Goal: Task Accomplishment & Management: Manage account settings

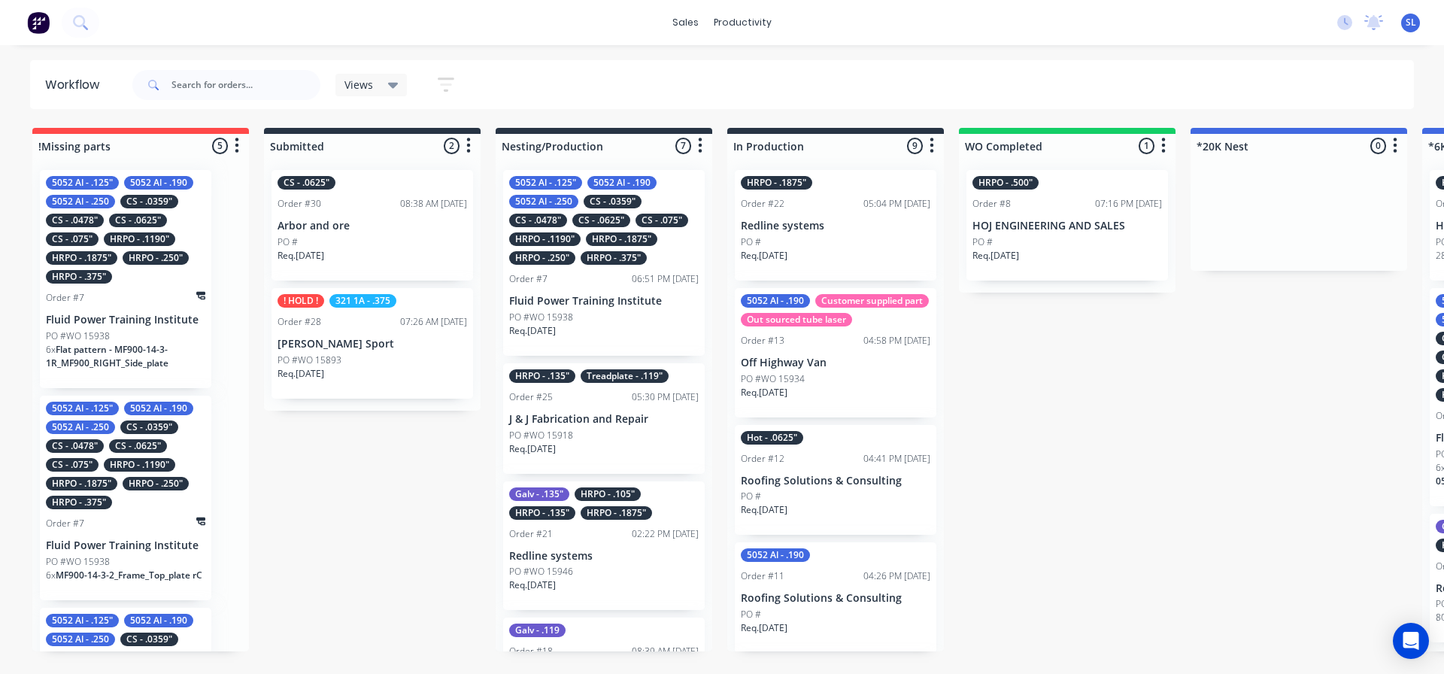
click at [418, 16] on div "sales productivity sales Sales Orders Customers Price Level Manager productivit…" at bounding box center [722, 22] width 1444 height 45
click at [424, 20] on div "sales productivity sales Sales Orders Customers Price Level Manager productivit…" at bounding box center [722, 22] width 1444 height 45
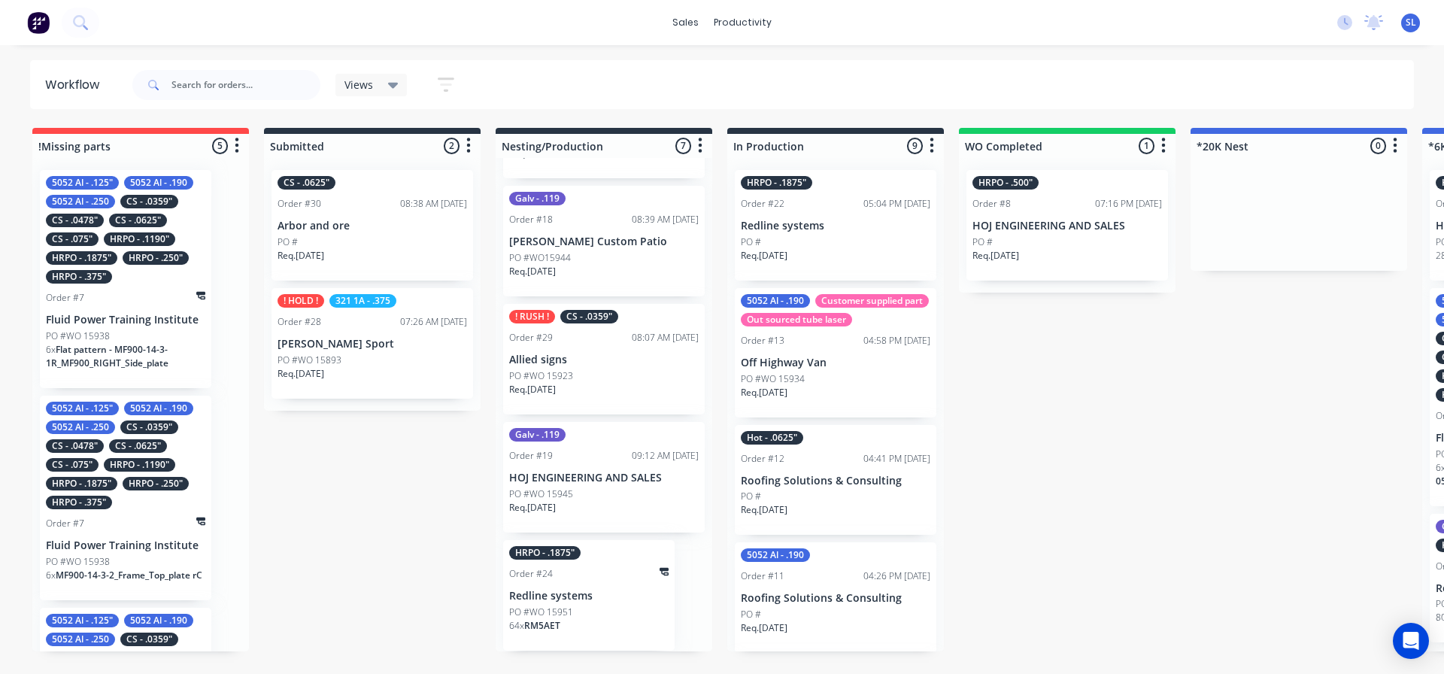
click at [594, 364] on p "Allied signs" at bounding box center [604, 360] width 190 height 13
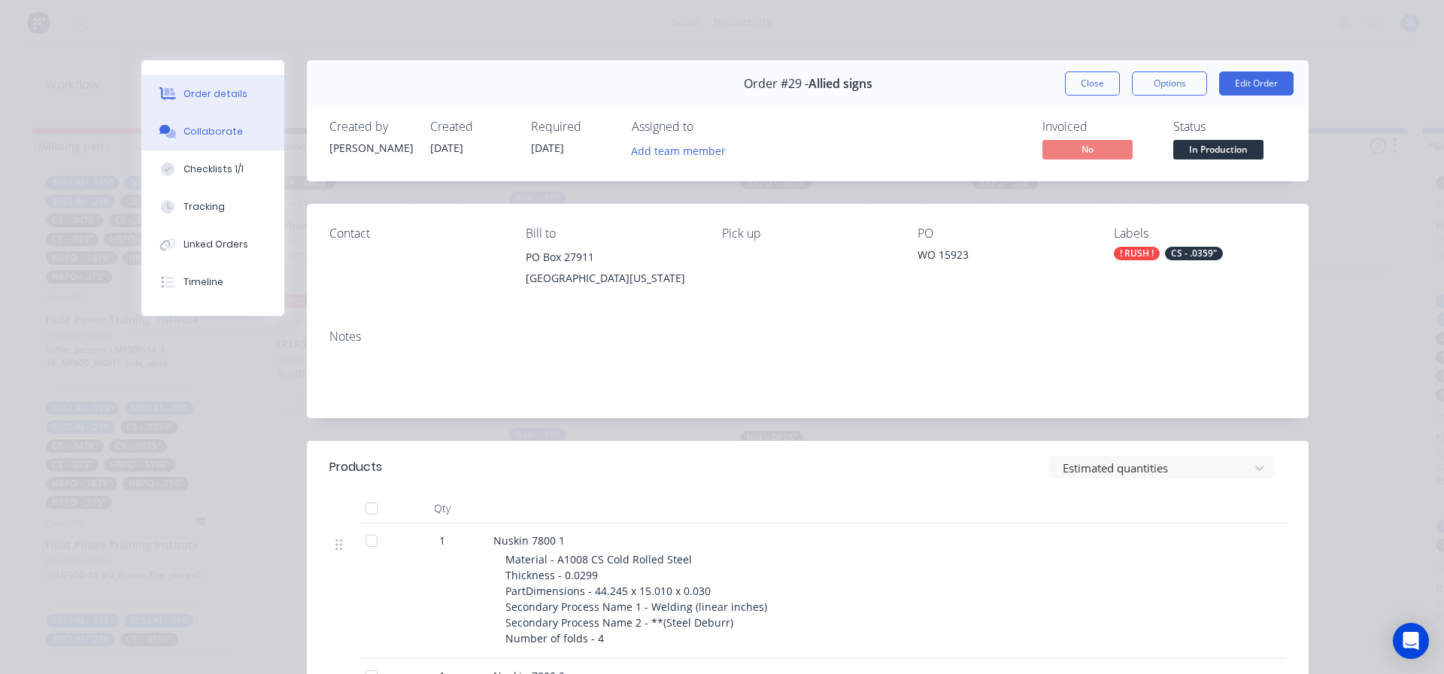
click at [191, 131] on div "Collaborate" at bounding box center [213, 132] width 59 height 14
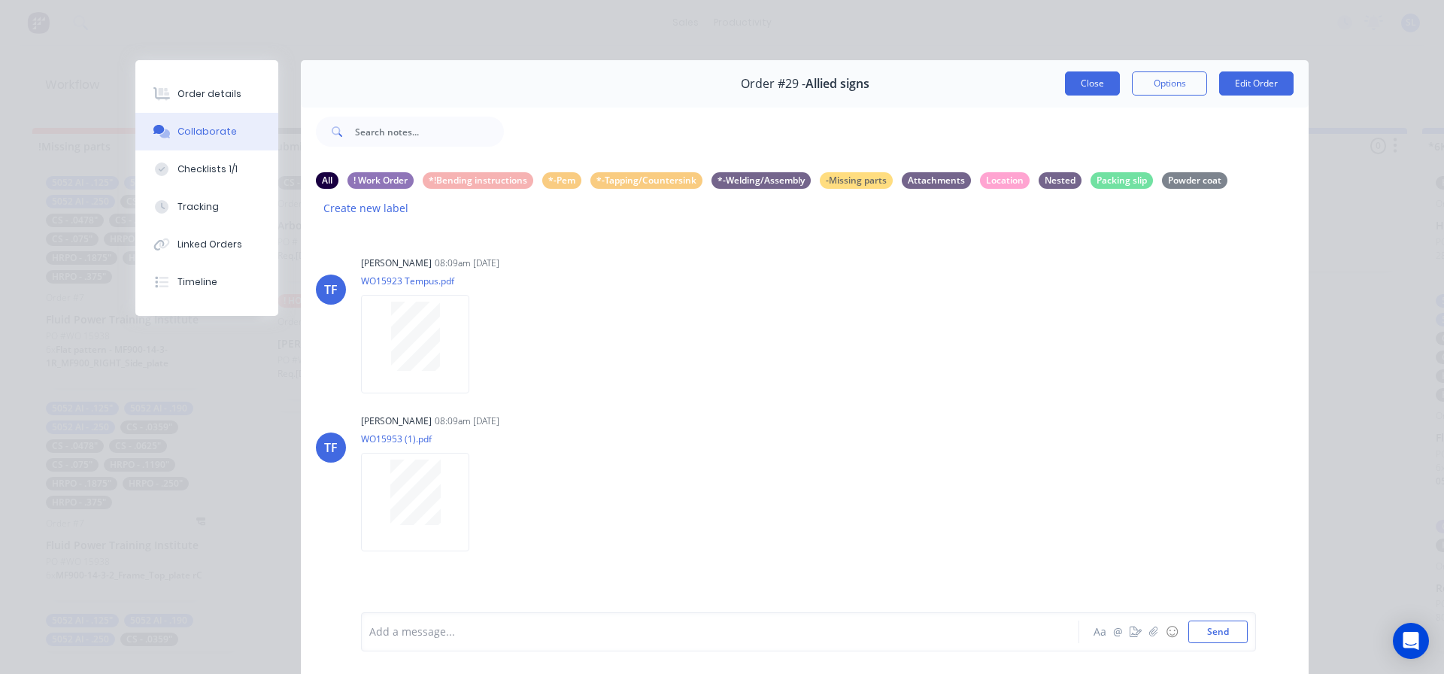
click at [1073, 80] on button "Close" at bounding box center [1092, 83] width 55 height 24
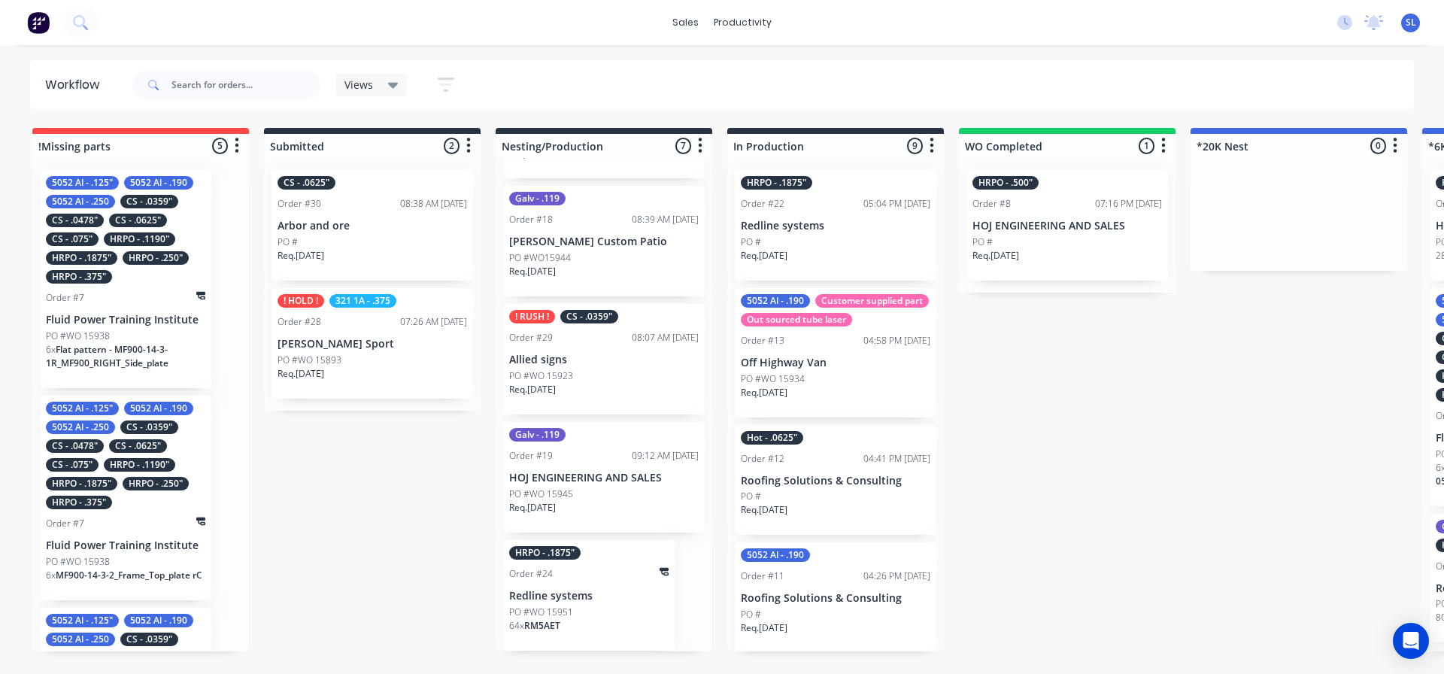
click at [599, 377] on div "PO #WO 15923" at bounding box center [604, 376] width 190 height 14
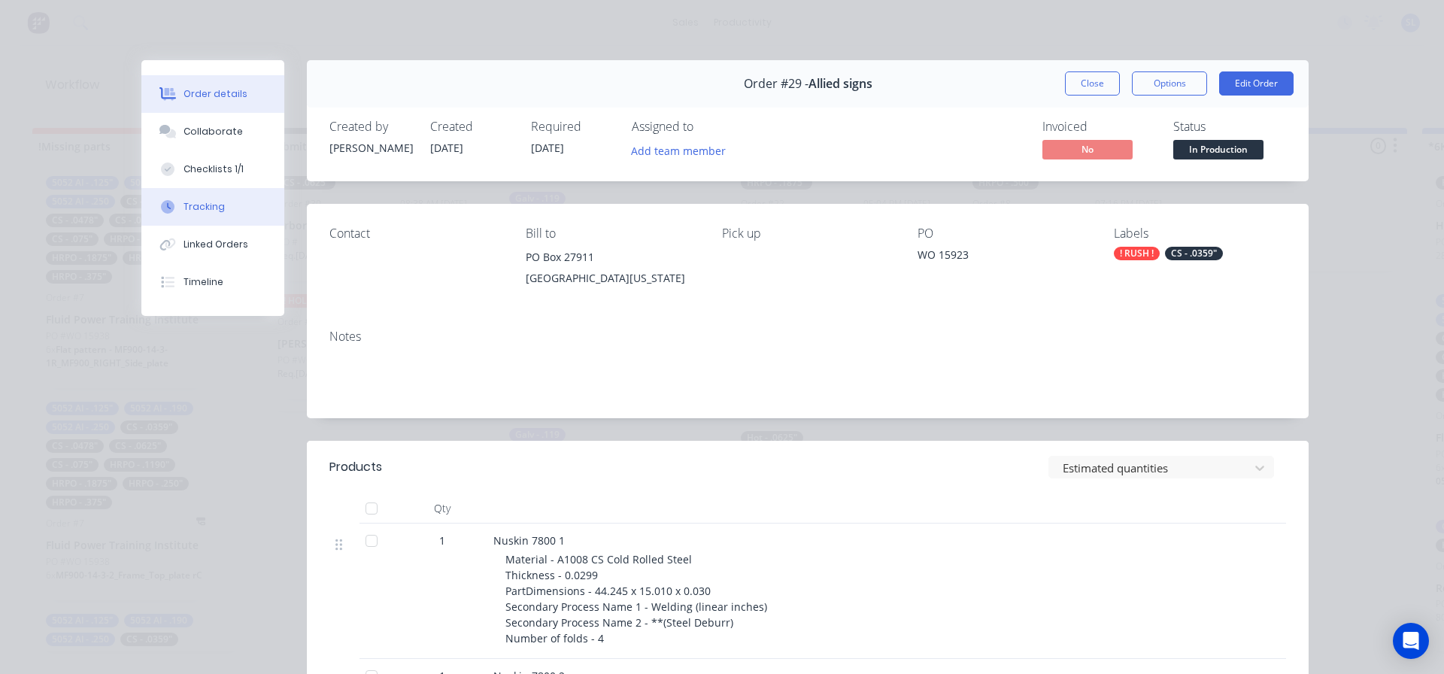
click at [200, 207] on div "Tracking" at bounding box center [204, 207] width 41 height 14
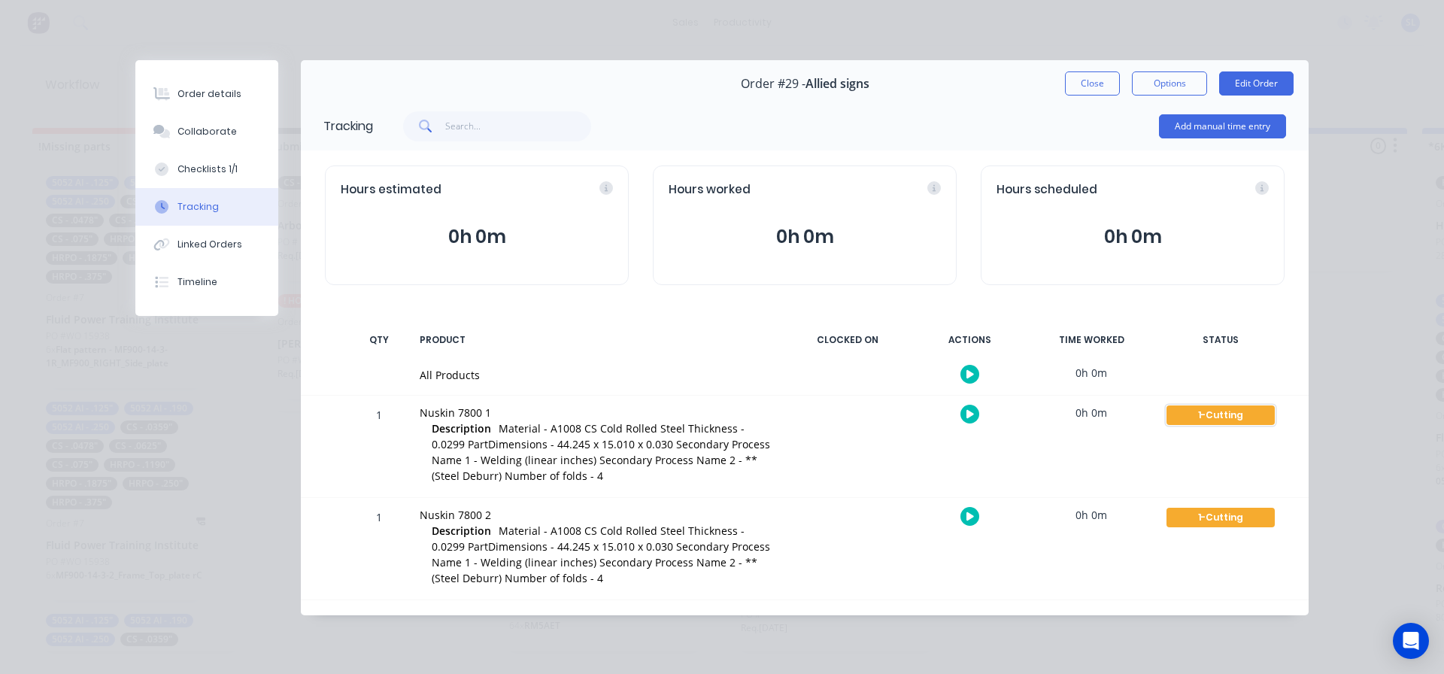
click at [1228, 413] on div "1-Cutting" at bounding box center [1221, 415] width 108 height 20
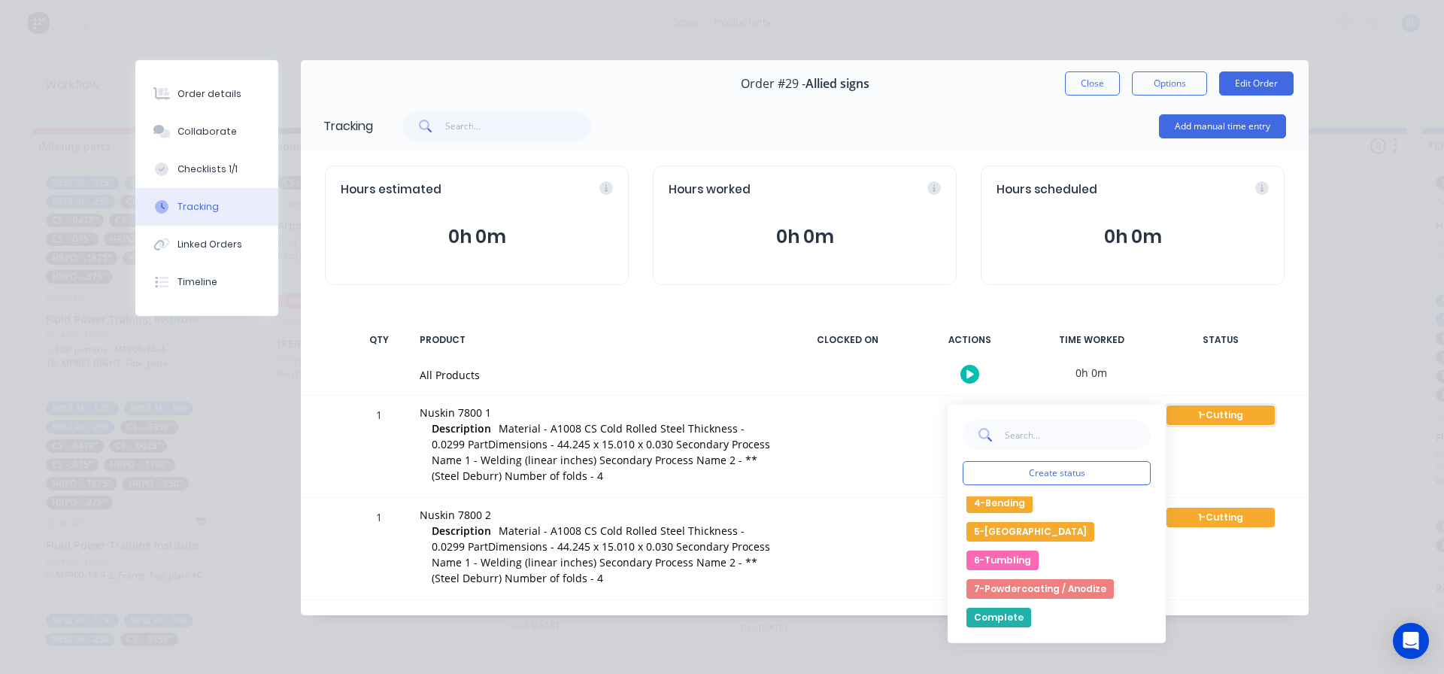
scroll to position [226, 0]
click at [1009, 505] on button "4-Bending" at bounding box center [1000, 509] width 66 height 20
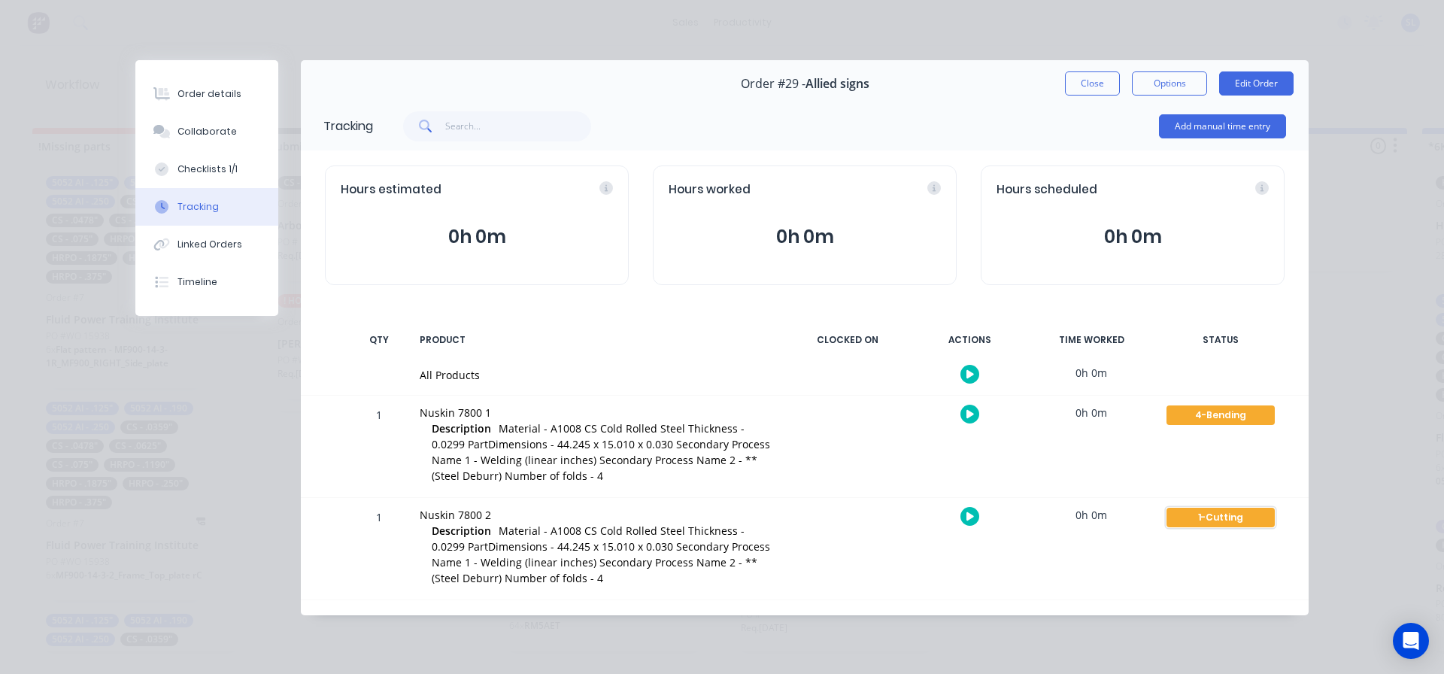
click at [1225, 517] on div "1-Cutting" at bounding box center [1221, 518] width 108 height 20
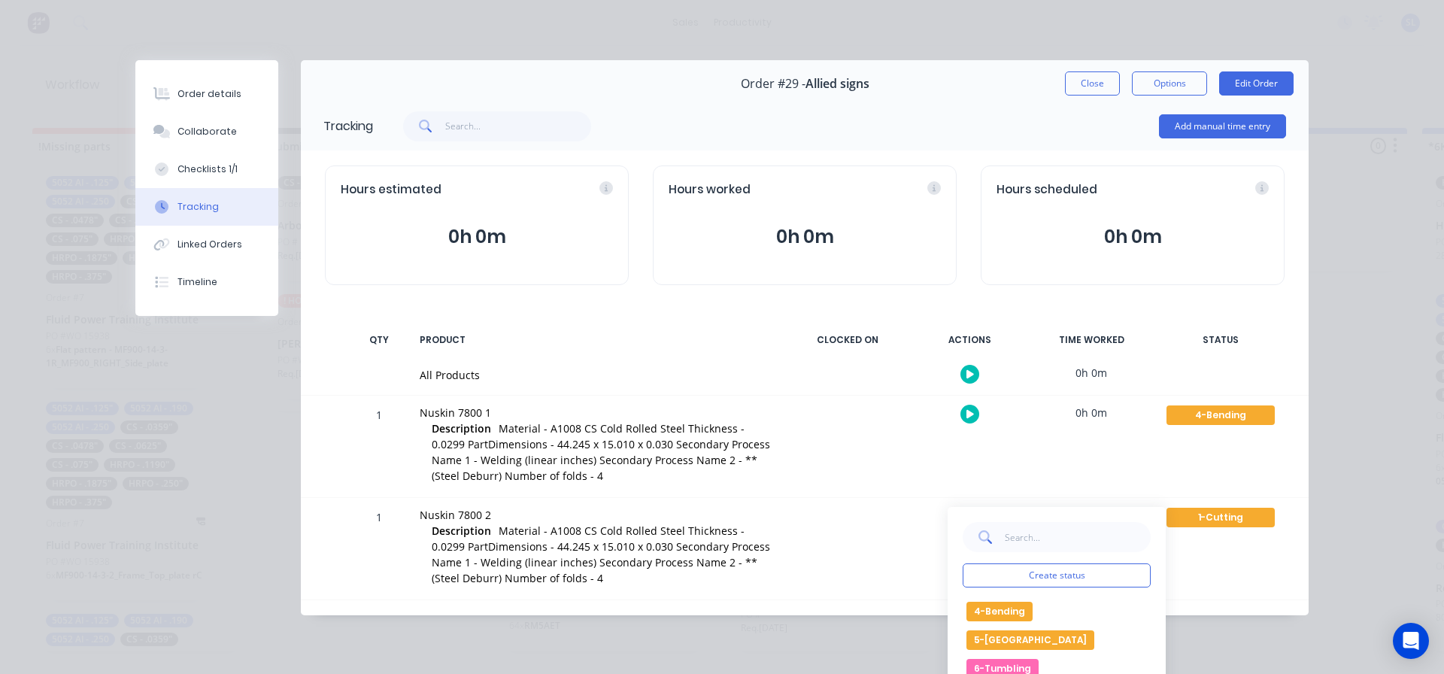
click at [989, 610] on button "4-Bending" at bounding box center [1000, 612] width 66 height 20
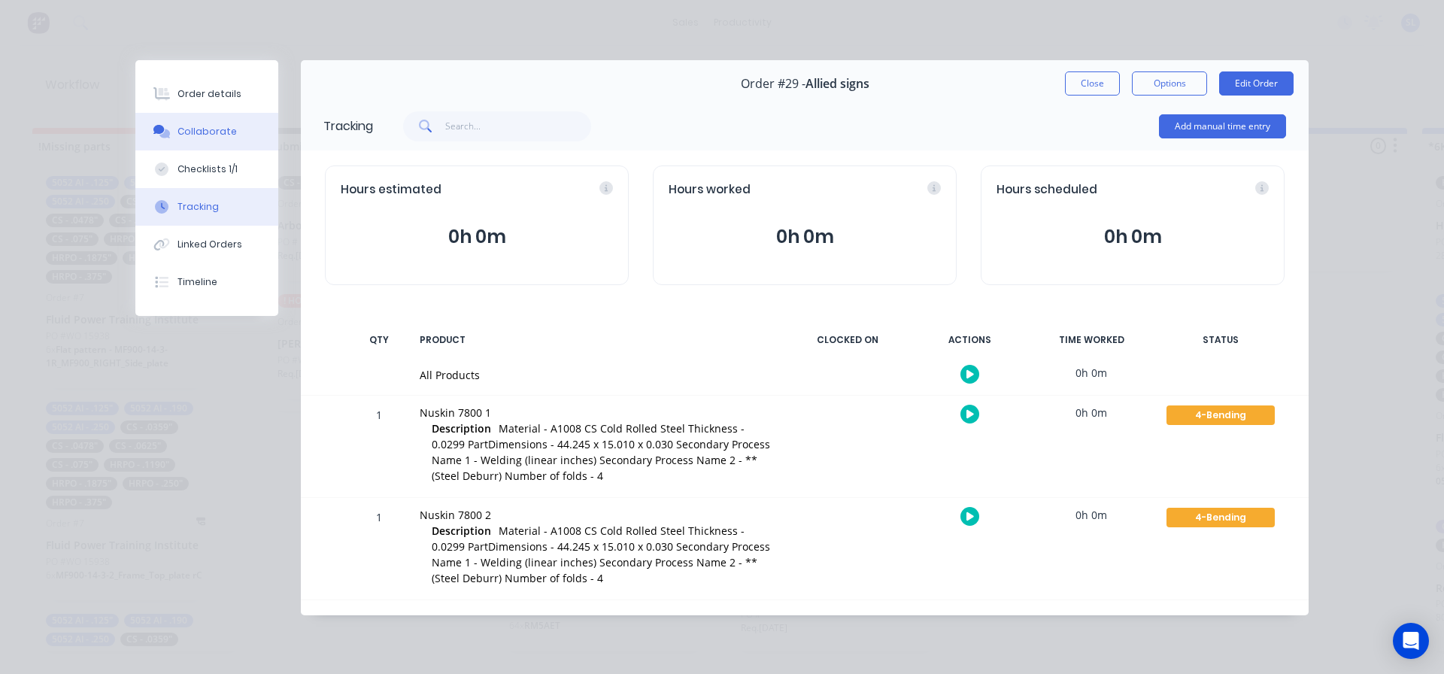
click at [203, 138] on div "Collaborate" at bounding box center [207, 132] width 59 height 14
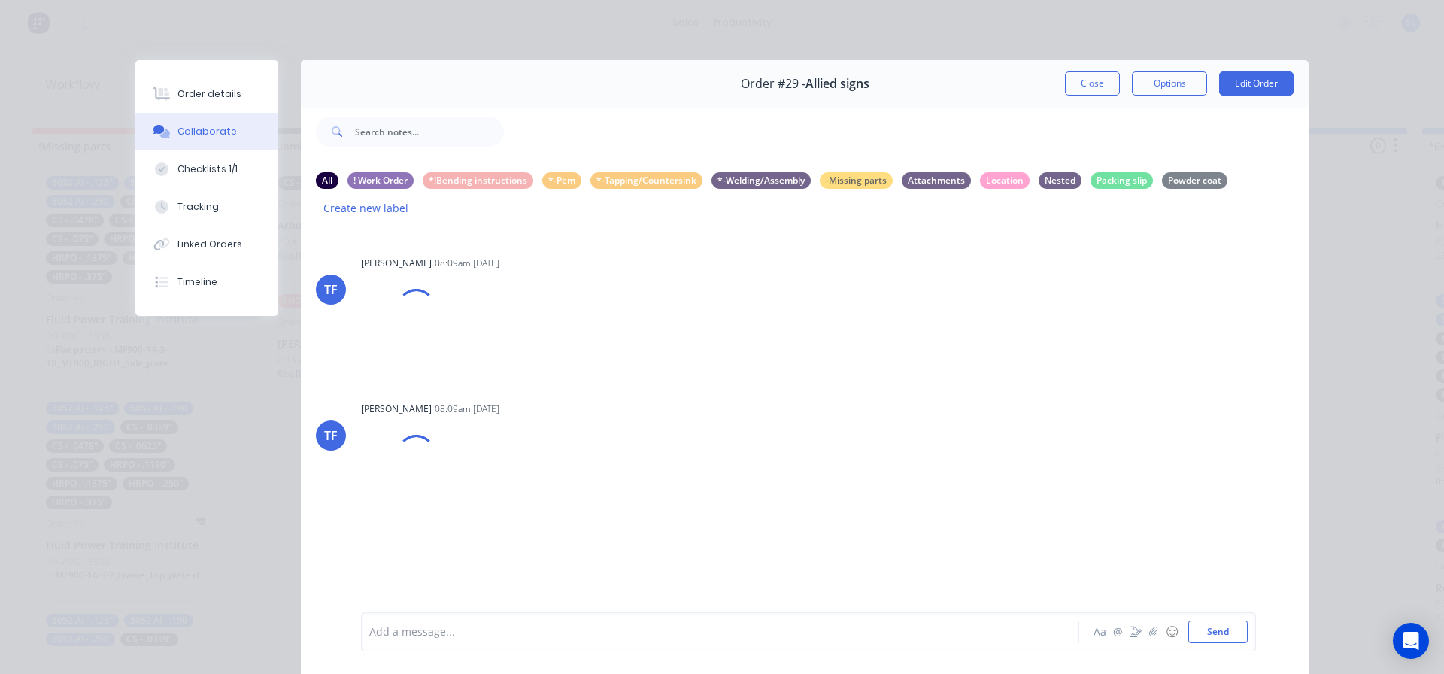
click at [405, 633] on div at bounding box center [699, 632] width 658 height 16
click at [1210, 627] on button "Send" at bounding box center [1218, 632] width 59 height 23
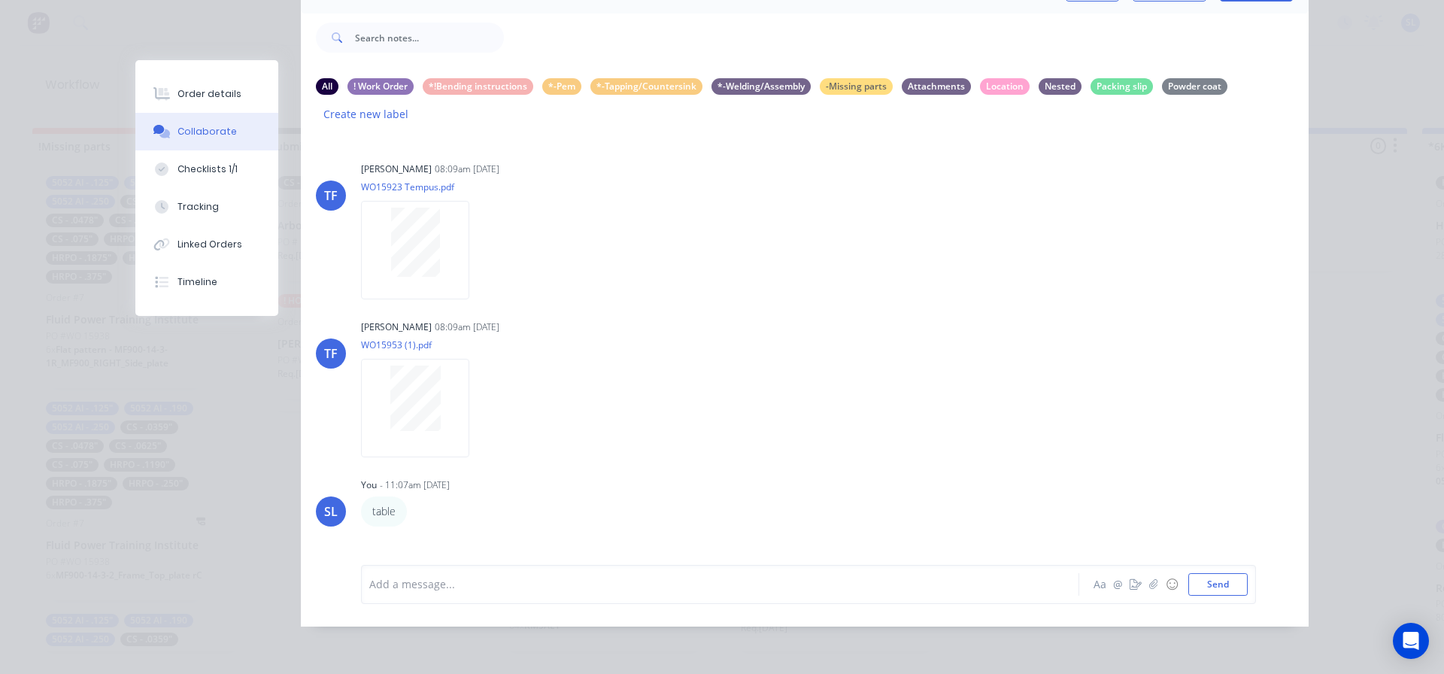
scroll to position [105, 0]
click at [419, 500] on div "Labels Edit Delete" at bounding box center [418, 511] width 9 height 22
click at [417, 502] on icon "button" at bounding box center [417, 510] width 5 height 17
click at [454, 474] on button "Labels" at bounding box center [472, 486] width 95 height 25
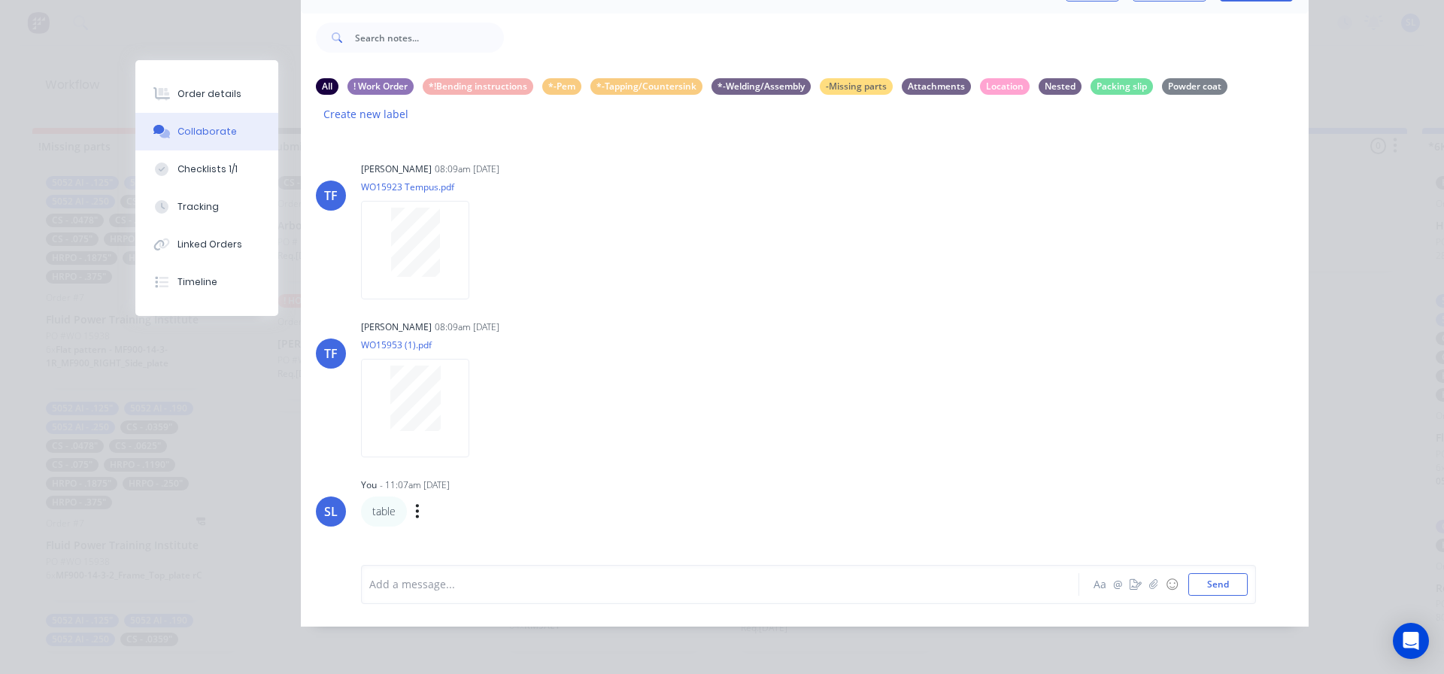
click at [893, 501] on div "SL You - 11:07am [DATE] table Labels Edit Delete" at bounding box center [805, 500] width 1008 height 53
click at [572, 496] on div "table Labels Edit Delete" at bounding box center [596, 511] width 470 height 30
click at [607, 478] on div "You - 11:07am [DATE]" at bounding box center [596, 485] width 470 height 14
click at [0, 0] on icon "button" at bounding box center [0, 0] width 0 height 0
click at [0, 0] on button "Labels" at bounding box center [0, 0] width 0 height 0
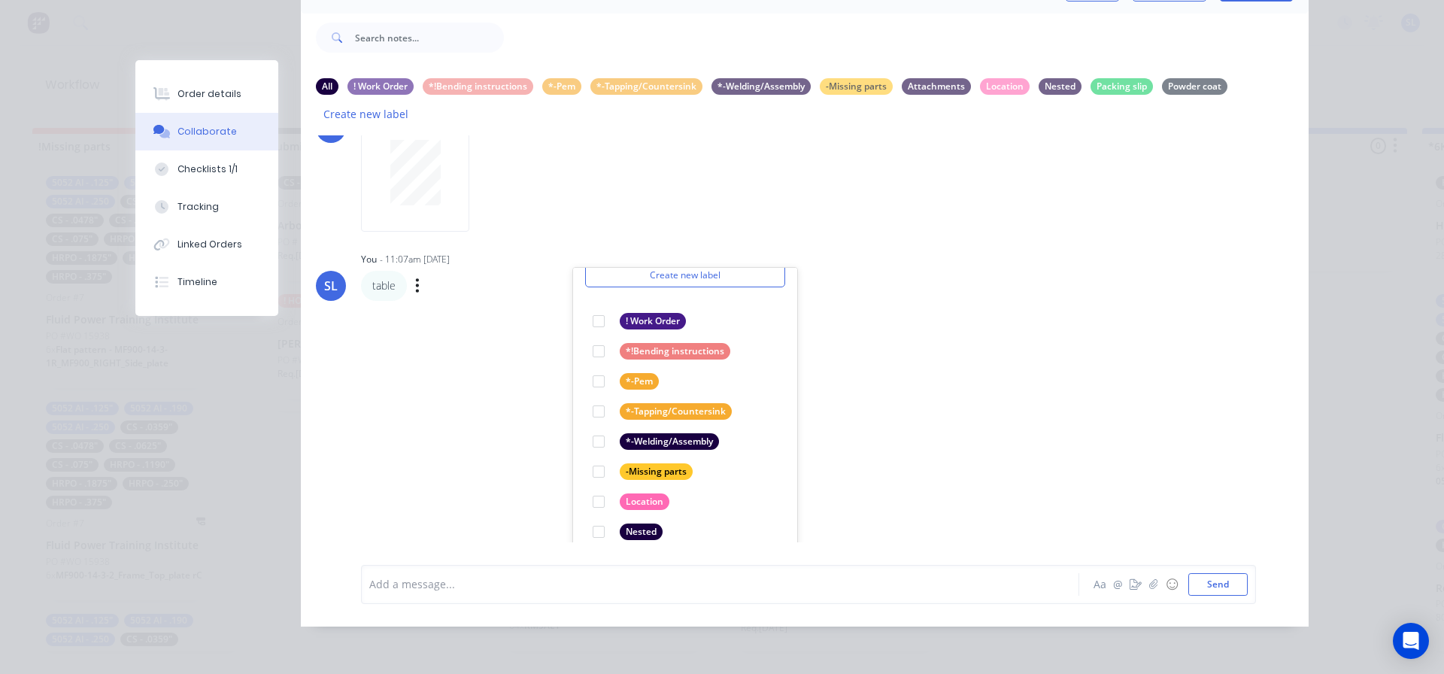
scroll to position [68, 0]
click at [593, 488] on div at bounding box center [599, 499] width 30 height 30
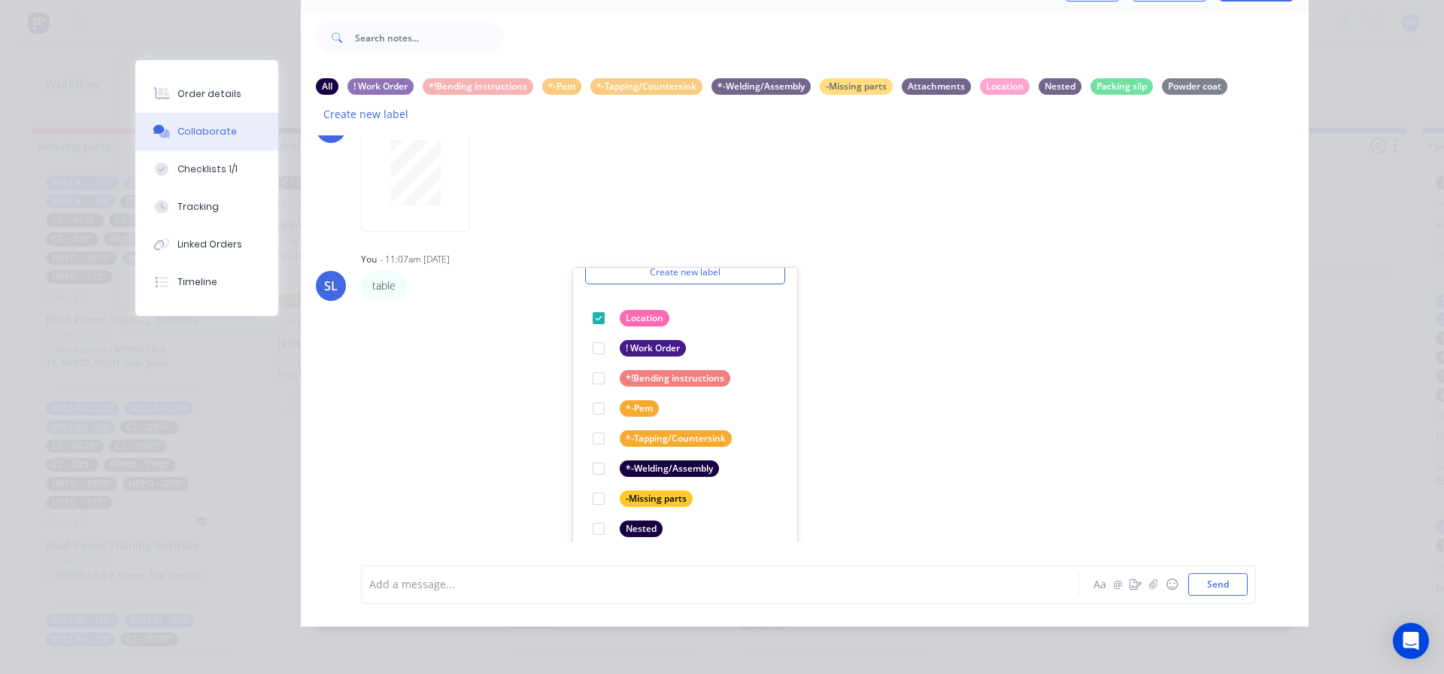
click at [936, 306] on div "[PERSON_NAME] 08:09am [DATE] WO15923 Tempus.pdf Labels Download [PERSON_NAME] 0…" at bounding box center [805, 338] width 1008 height 407
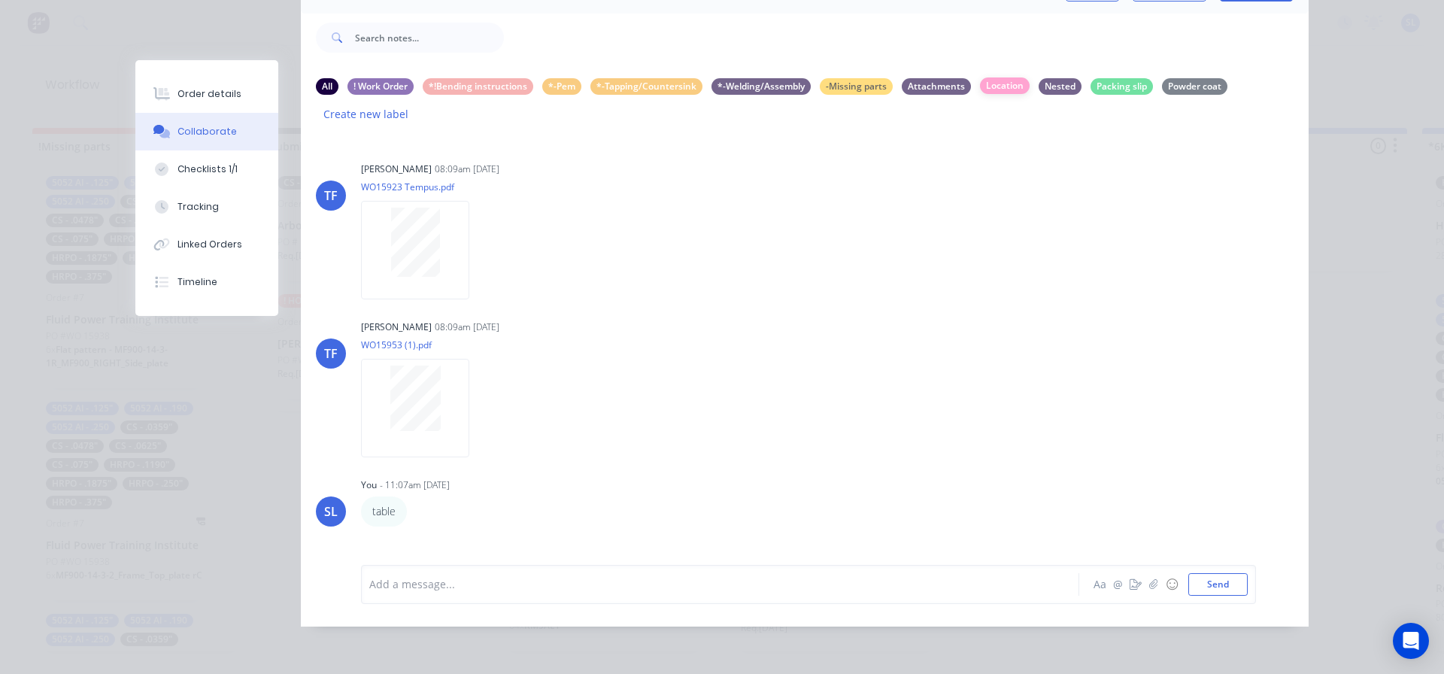
click at [996, 77] on div "Location" at bounding box center [1005, 85] width 50 height 17
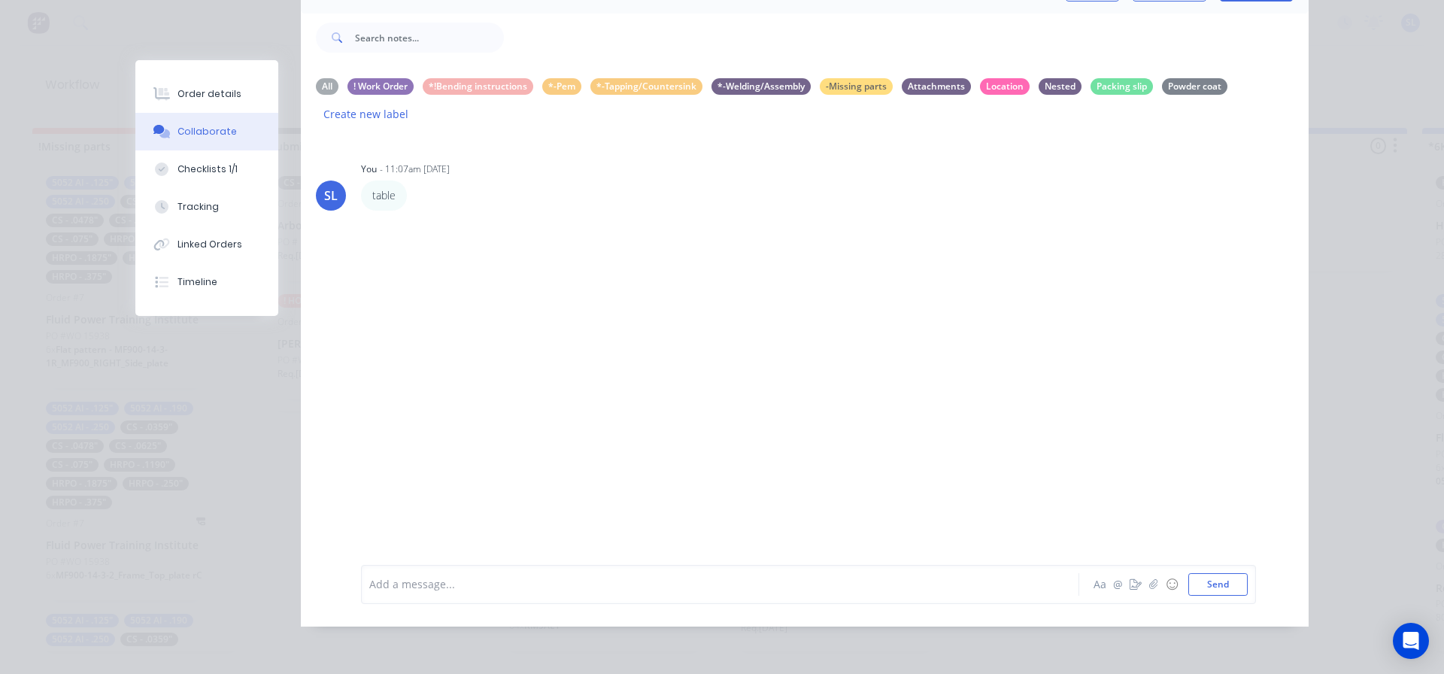
click at [621, 344] on div "SL You - 11:07am [DATE] table Labels Edit Delete" at bounding box center [805, 338] width 1008 height 407
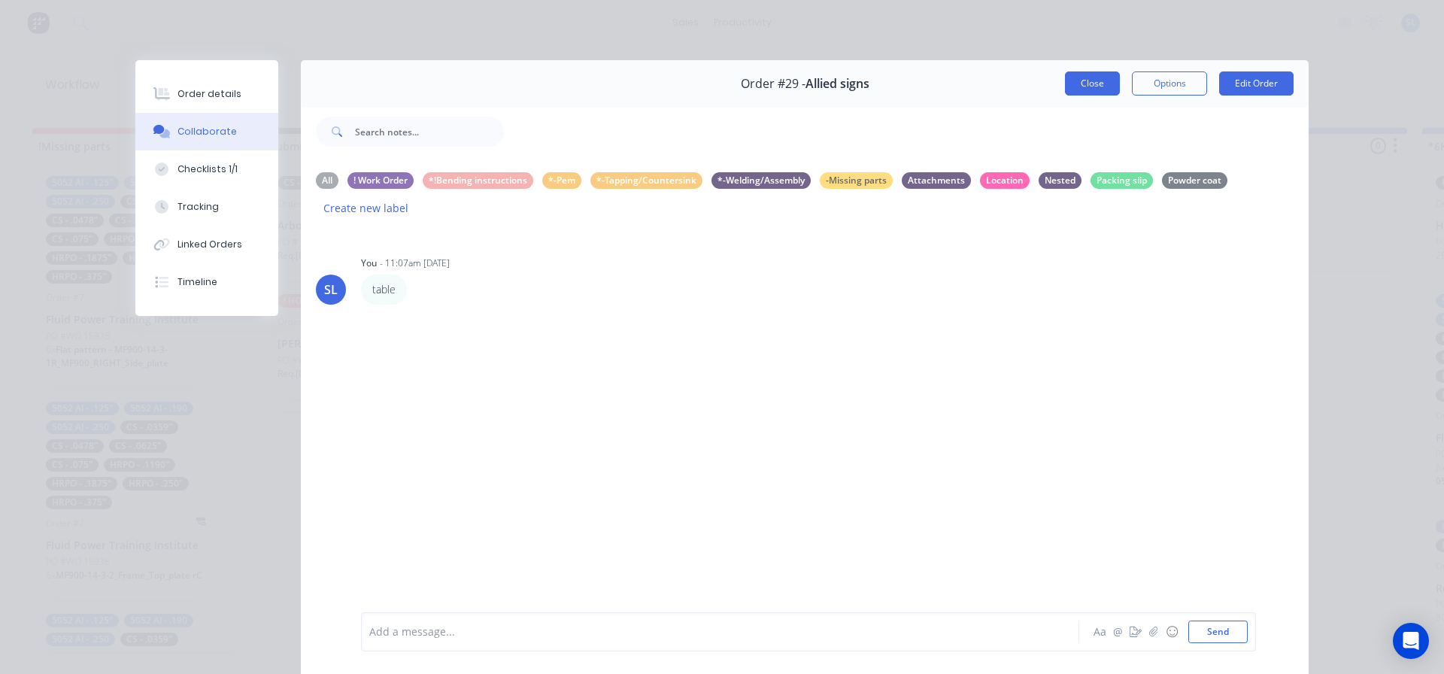
click at [1089, 84] on button "Close" at bounding box center [1092, 83] width 55 height 24
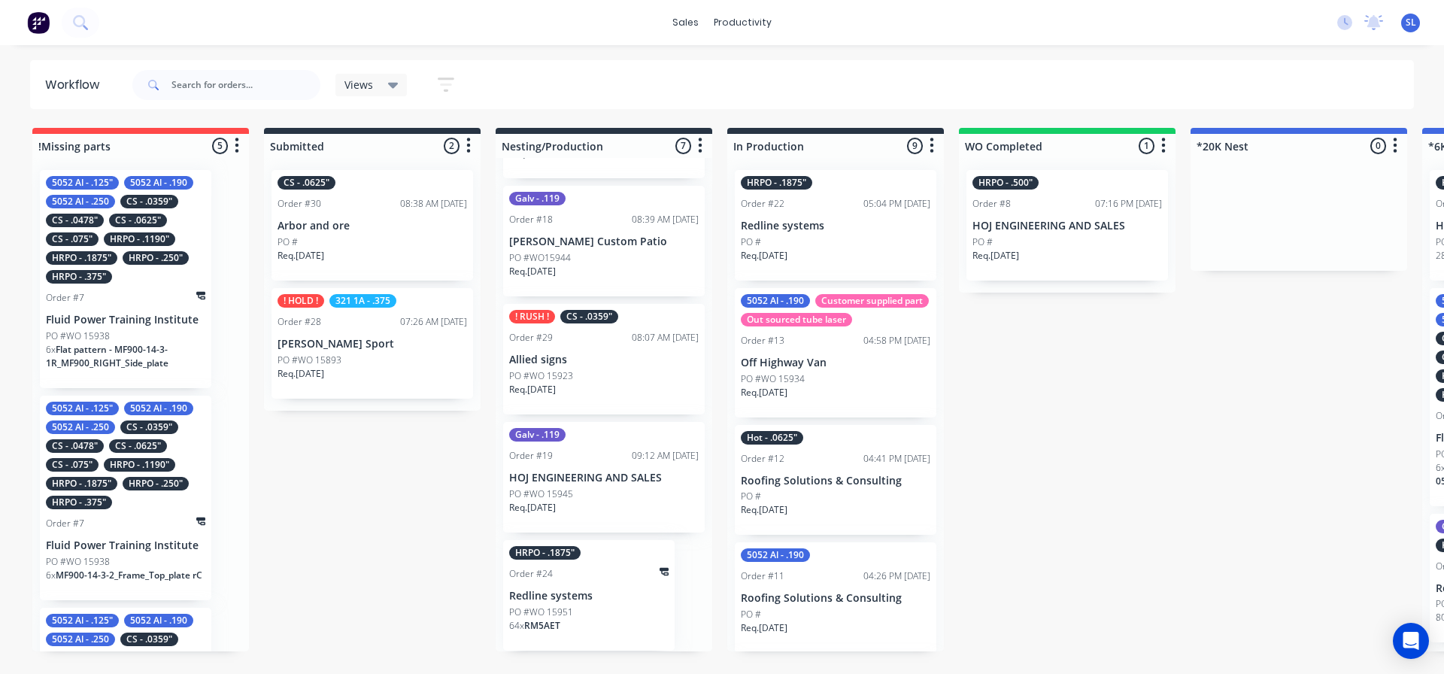
click at [599, 377] on div "PO #WO 15923" at bounding box center [604, 376] width 190 height 14
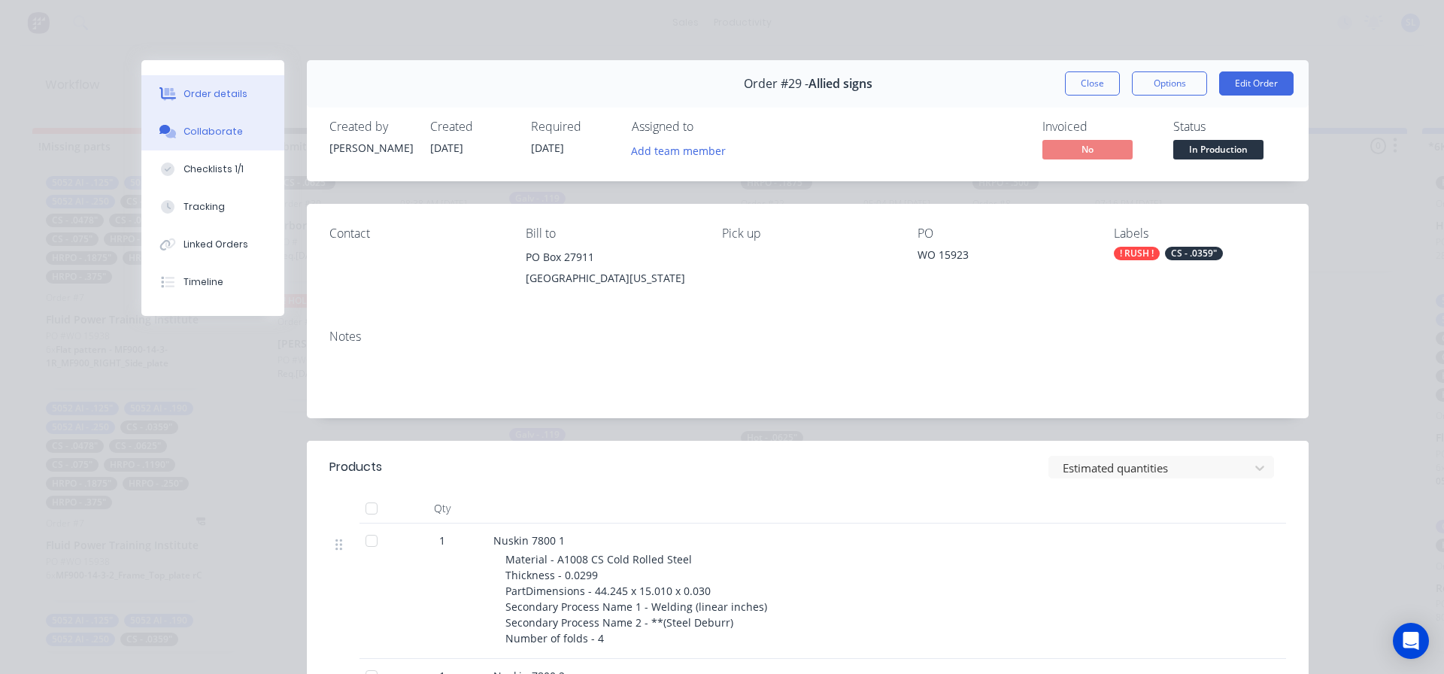
click at [194, 126] on div "Collaborate" at bounding box center [213, 132] width 59 height 14
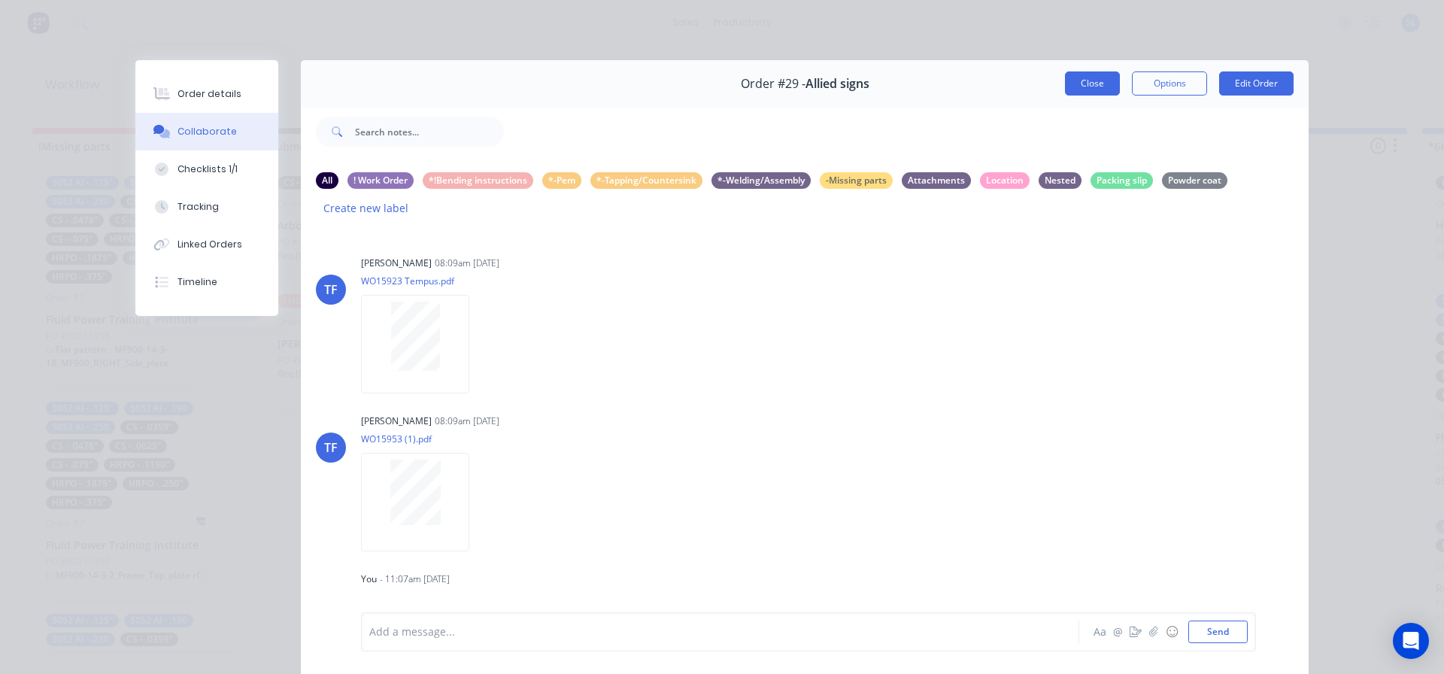
click at [1091, 88] on button "Close" at bounding box center [1092, 83] width 55 height 24
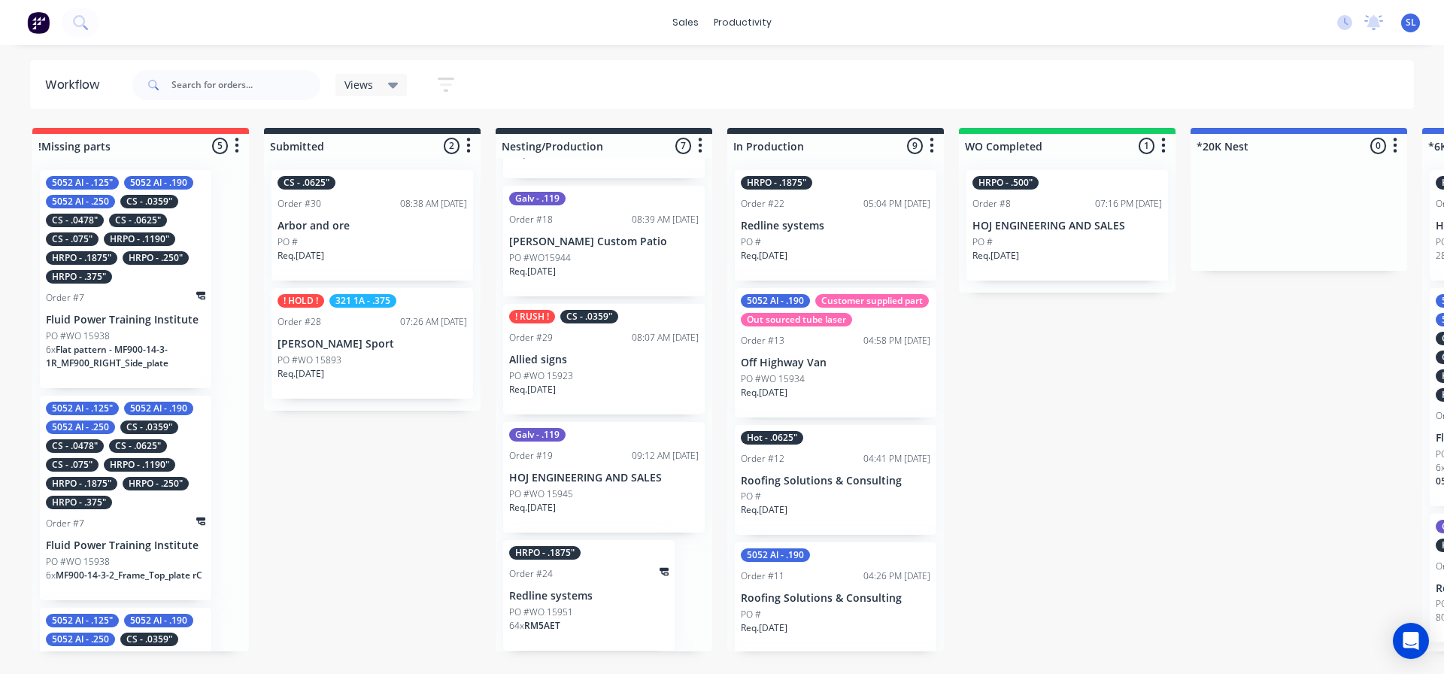
click at [858, 225] on p "Redline systems" at bounding box center [836, 226] width 190 height 13
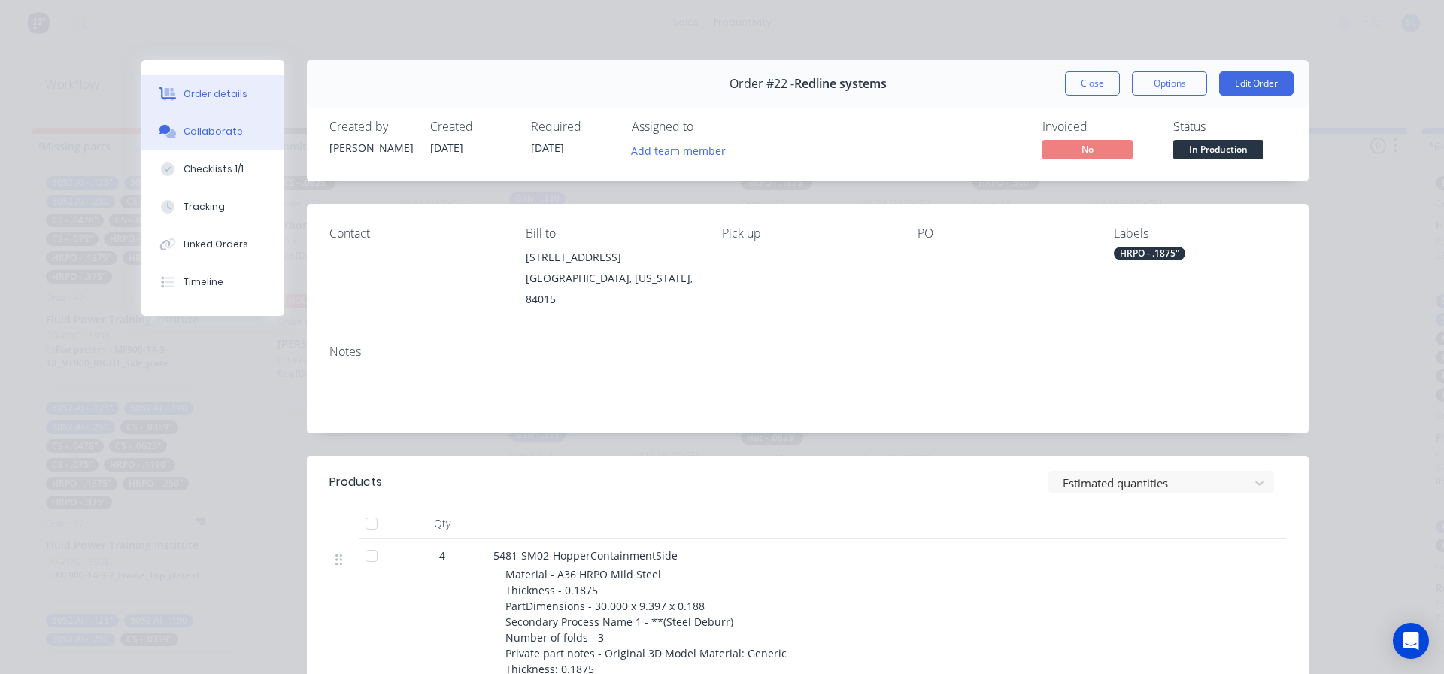
click at [193, 132] on div "Collaborate" at bounding box center [213, 132] width 59 height 14
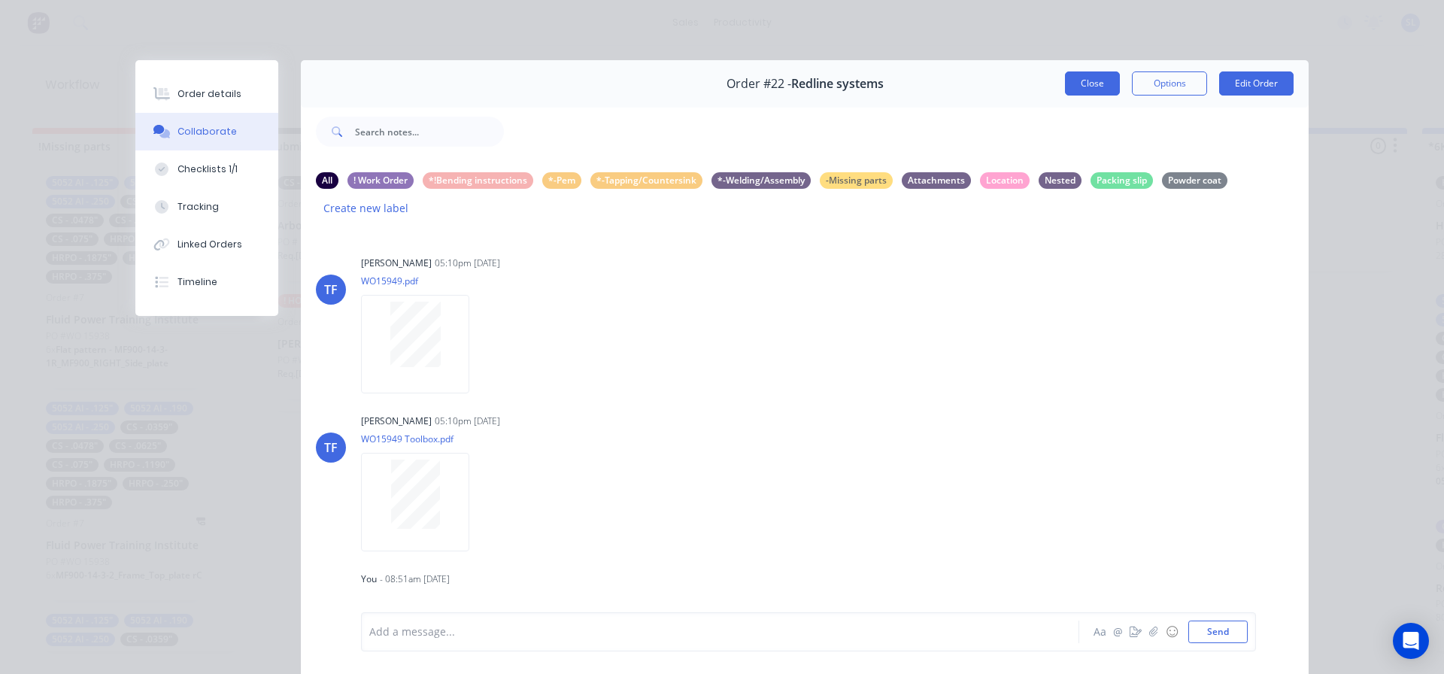
click at [1082, 87] on button "Close" at bounding box center [1092, 83] width 55 height 24
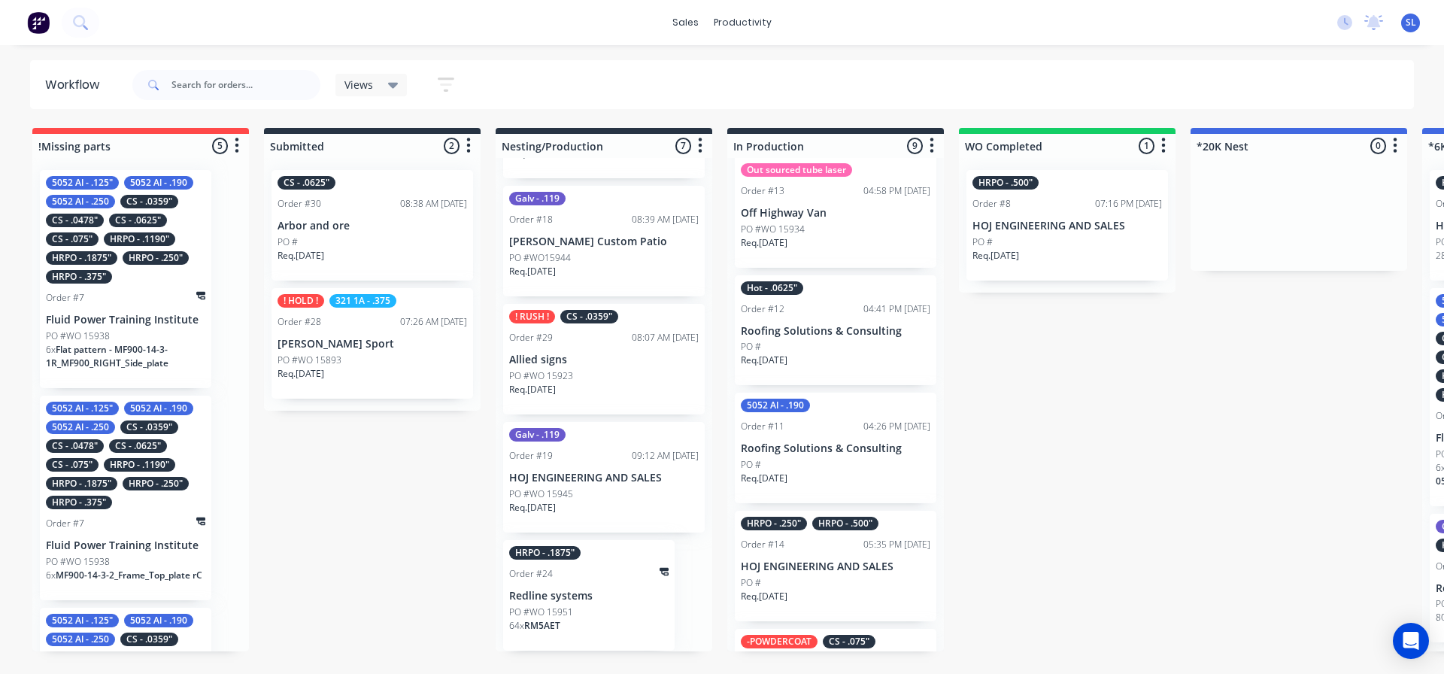
scroll to position [150, 0]
click at [816, 474] on div "5052 Al - .190 Order #11 04:26 PM [DATE] Roofing Solutions & Consulting PO # Re…" at bounding box center [836, 447] width 202 height 111
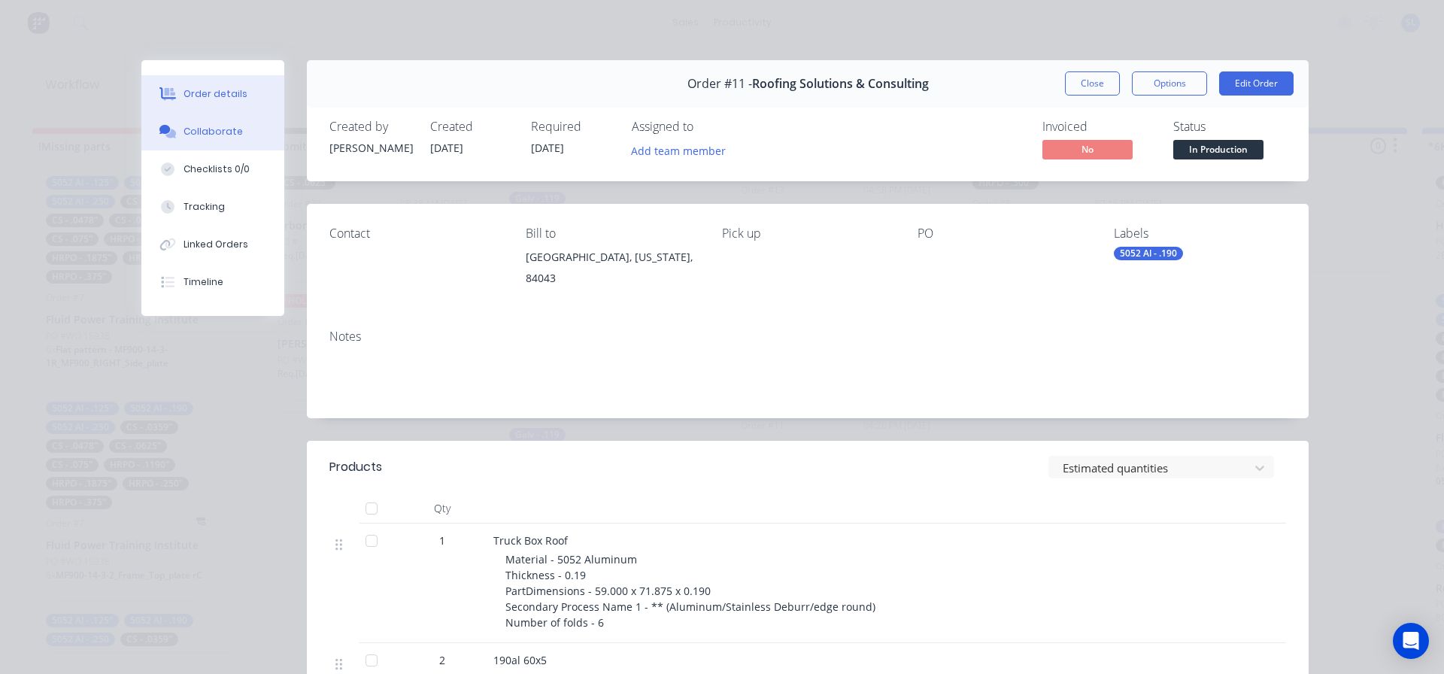
click at [217, 132] on div "Collaborate" at bounding box center [213, 132] width 59 height 14
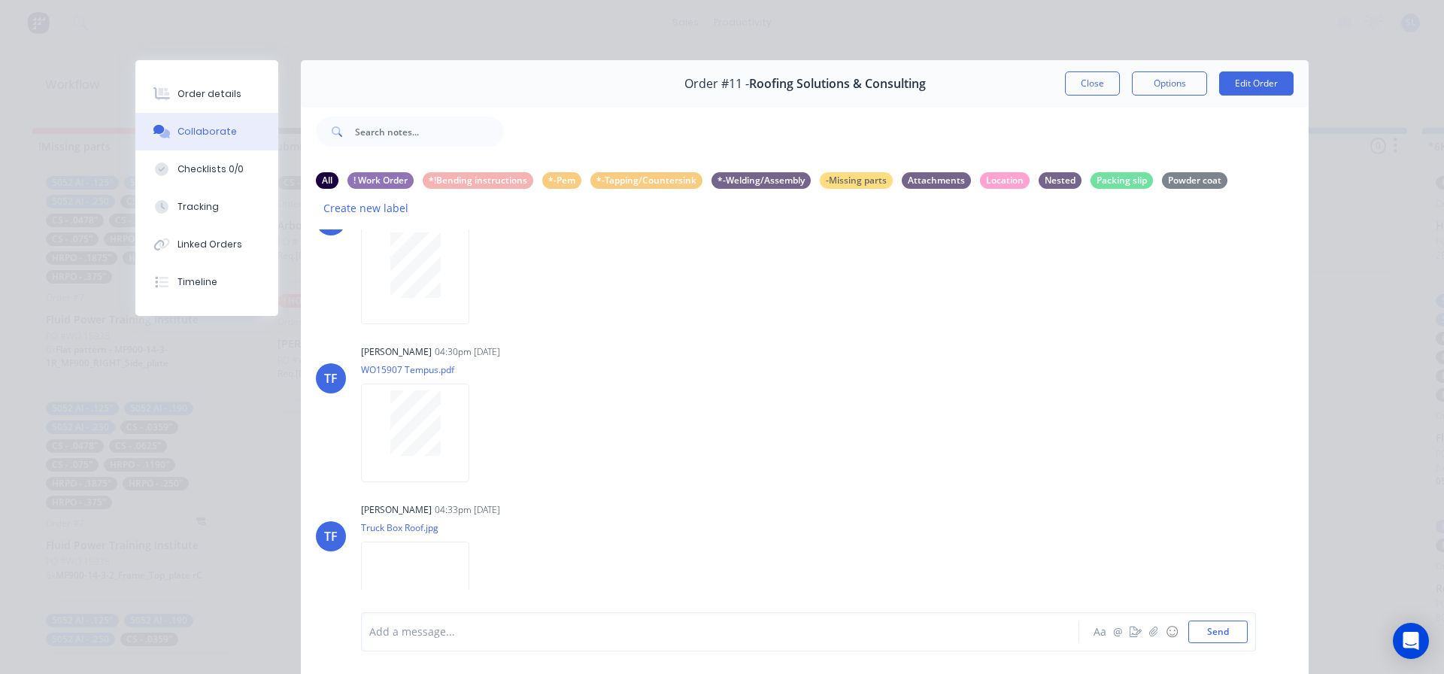
scroll to position [105, 0]
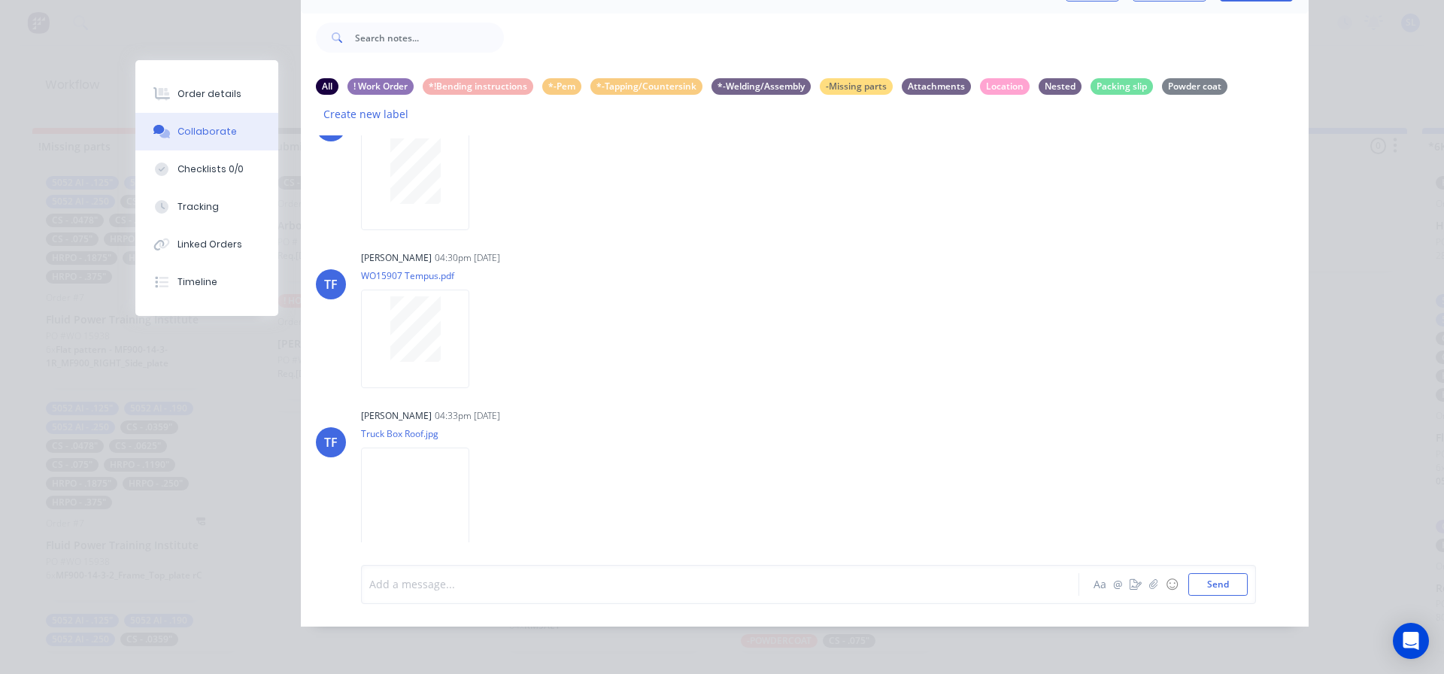
click at [389, 587] on div at bounding box center [699, 584] width 658 height 16
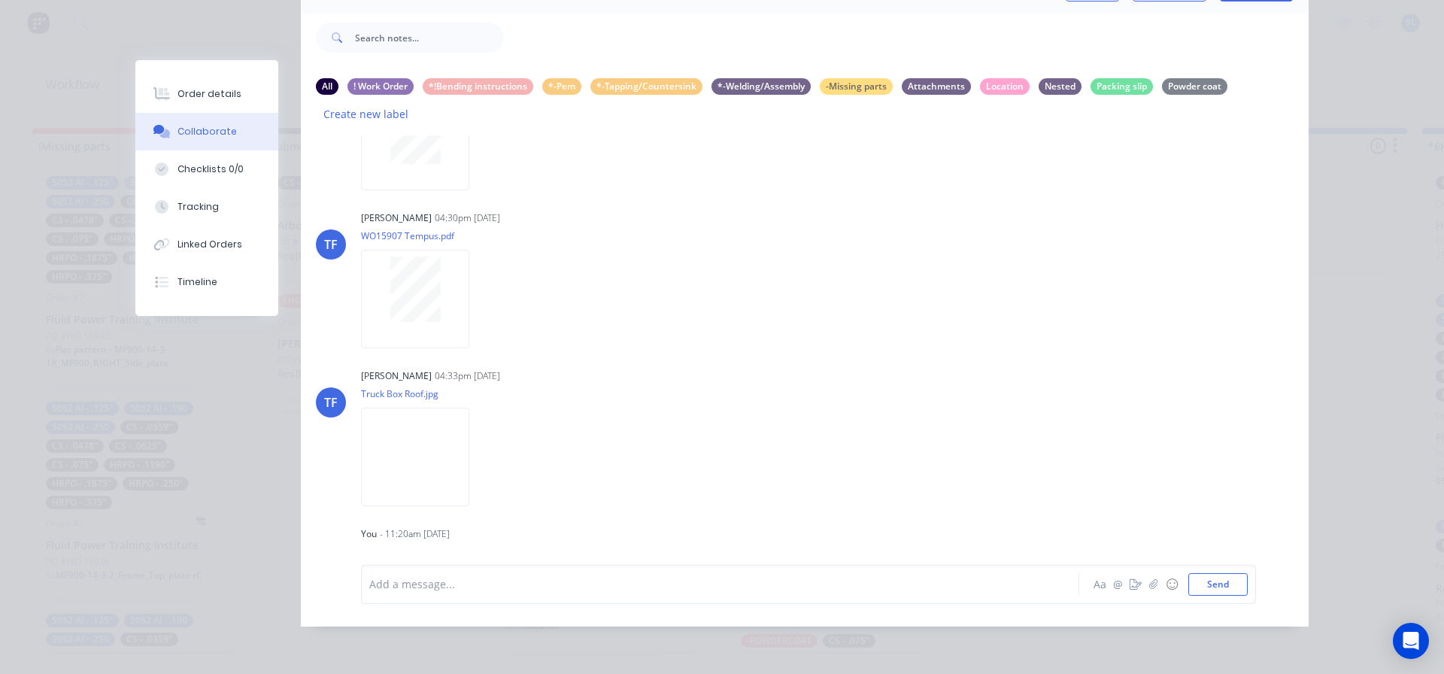
scroll to position [131, 0]
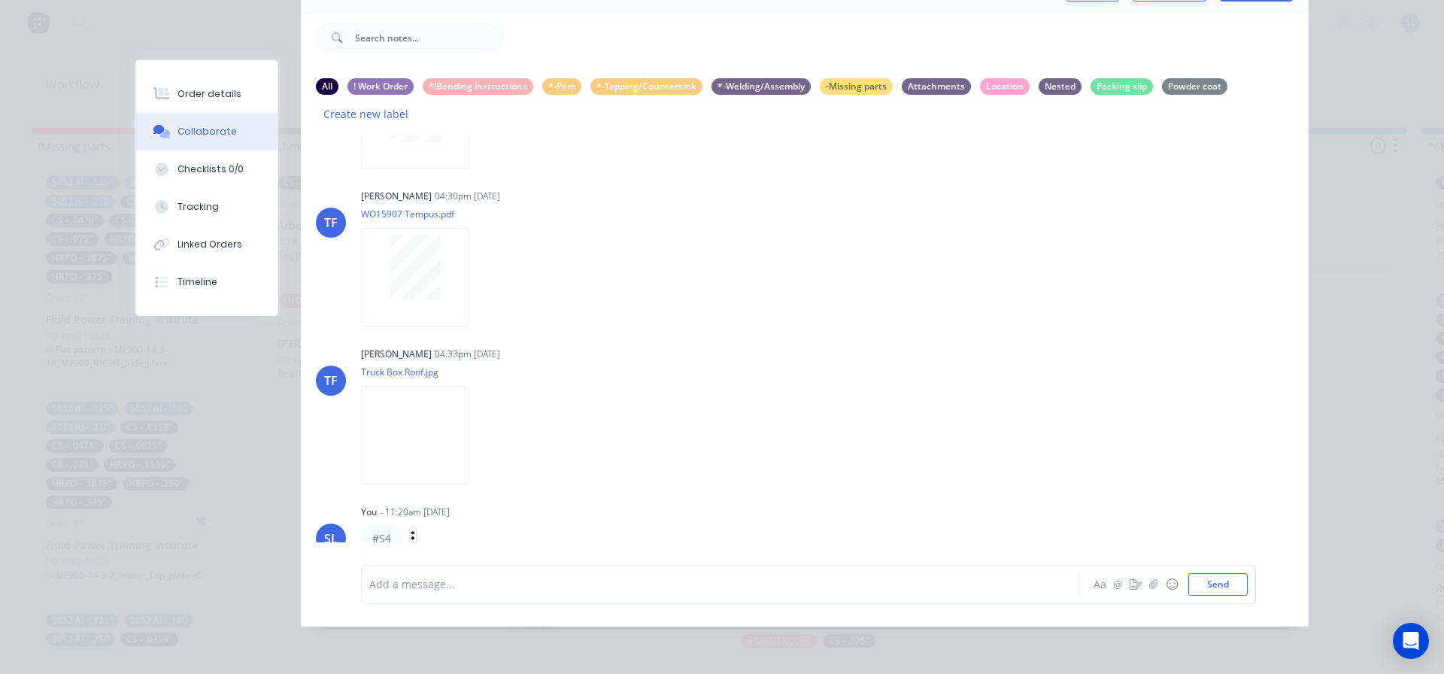
click at [411, 531] on icon "button" at bounding box center [412, 538] width 3 height 14
click at [439, 476] on button "Labels" at bounding box center [467, 486] width 95 height 25
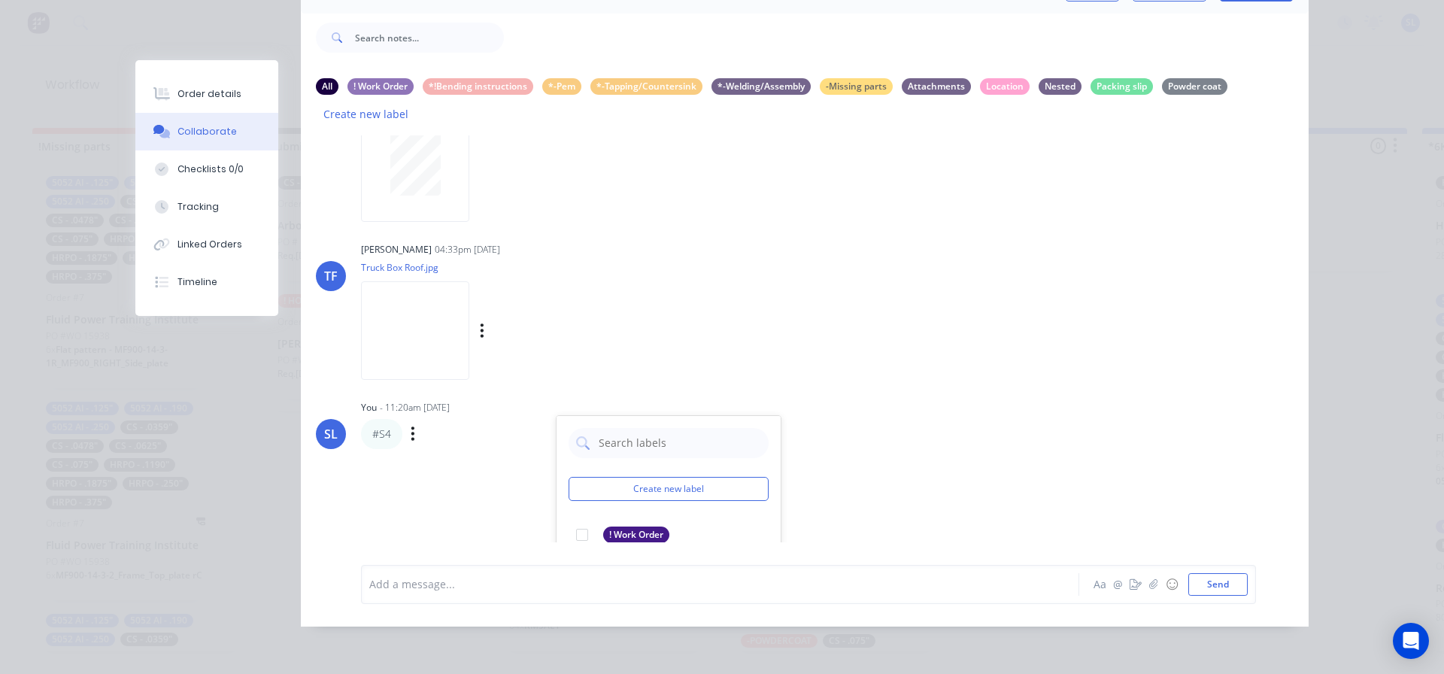
scroll to position [428, 0]
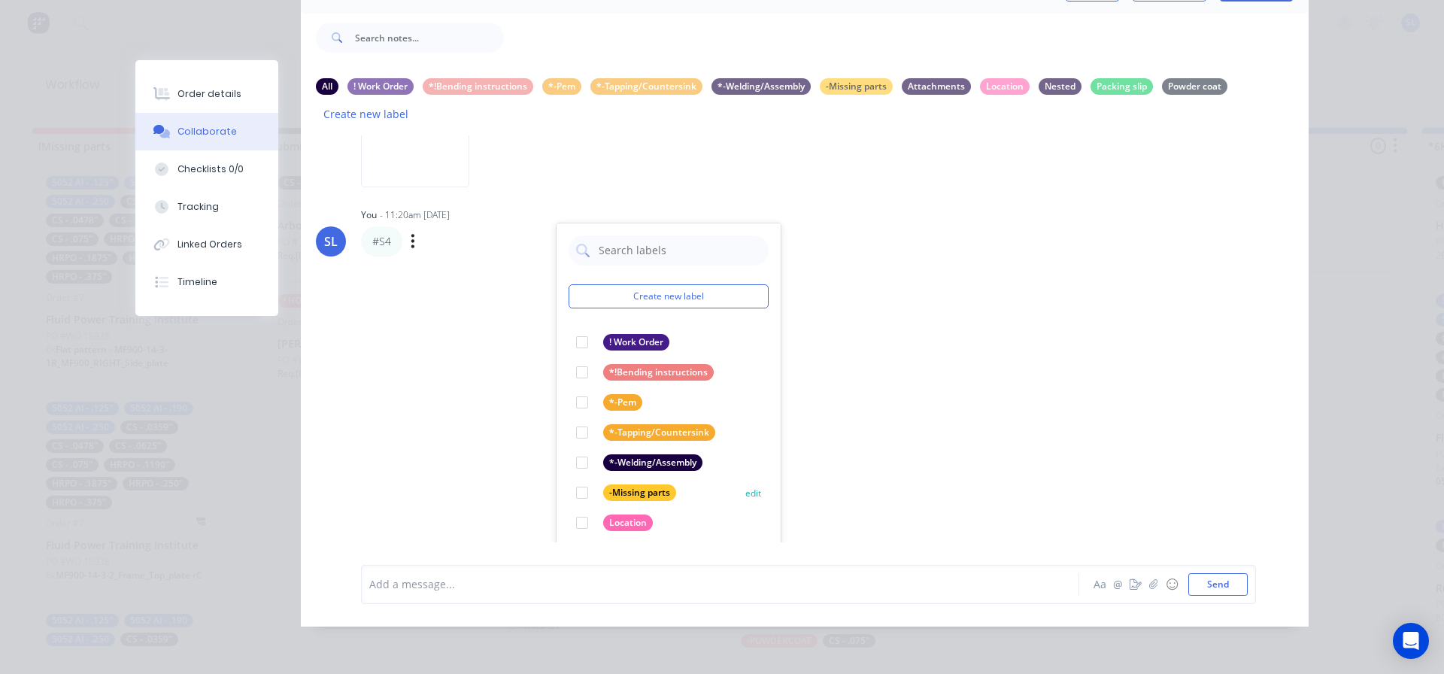
click at [575, 509] on div at bounding box center [582, 523] width 30 height 30
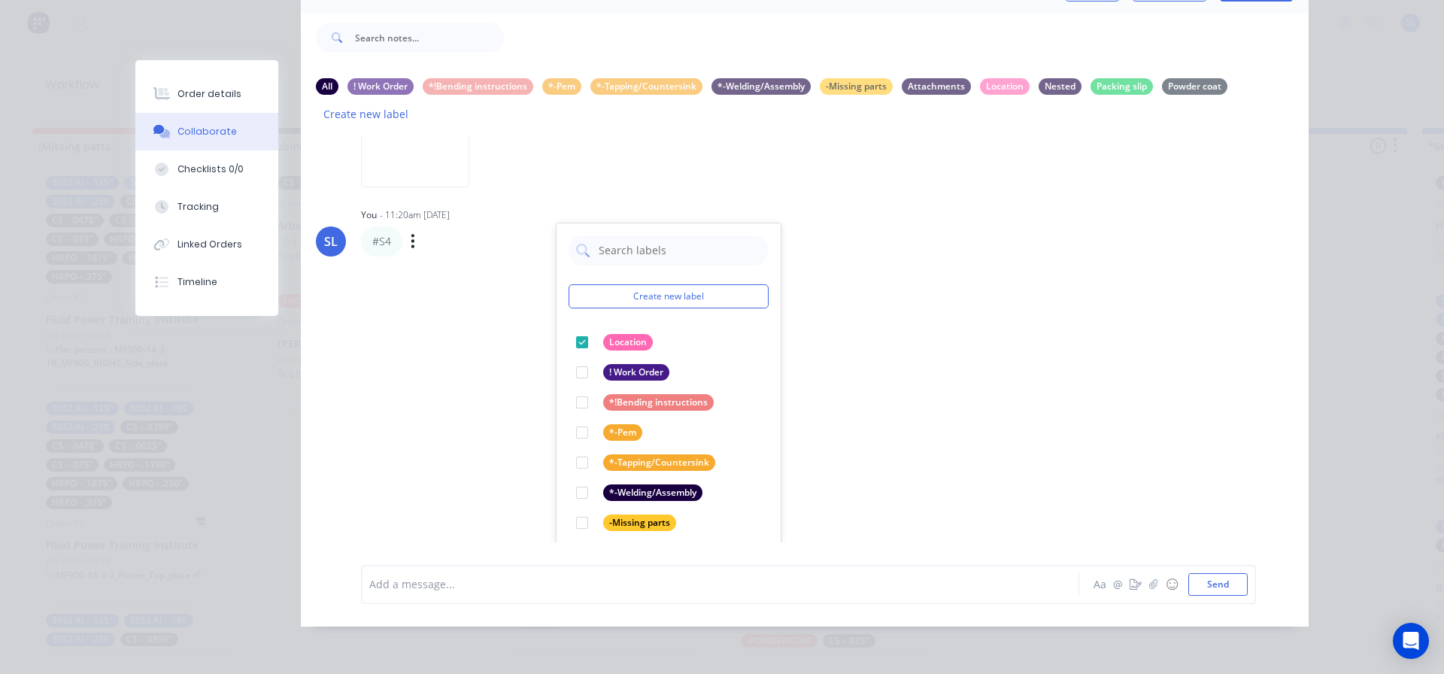
click at [1074, 288] on div "[PERSON_NAME] 04:30pm [DATE] WO15907.pdf Labels Download [PERSON_NAME] 04:30pm …" at bounding box center [805, 338] width 1008 height 407
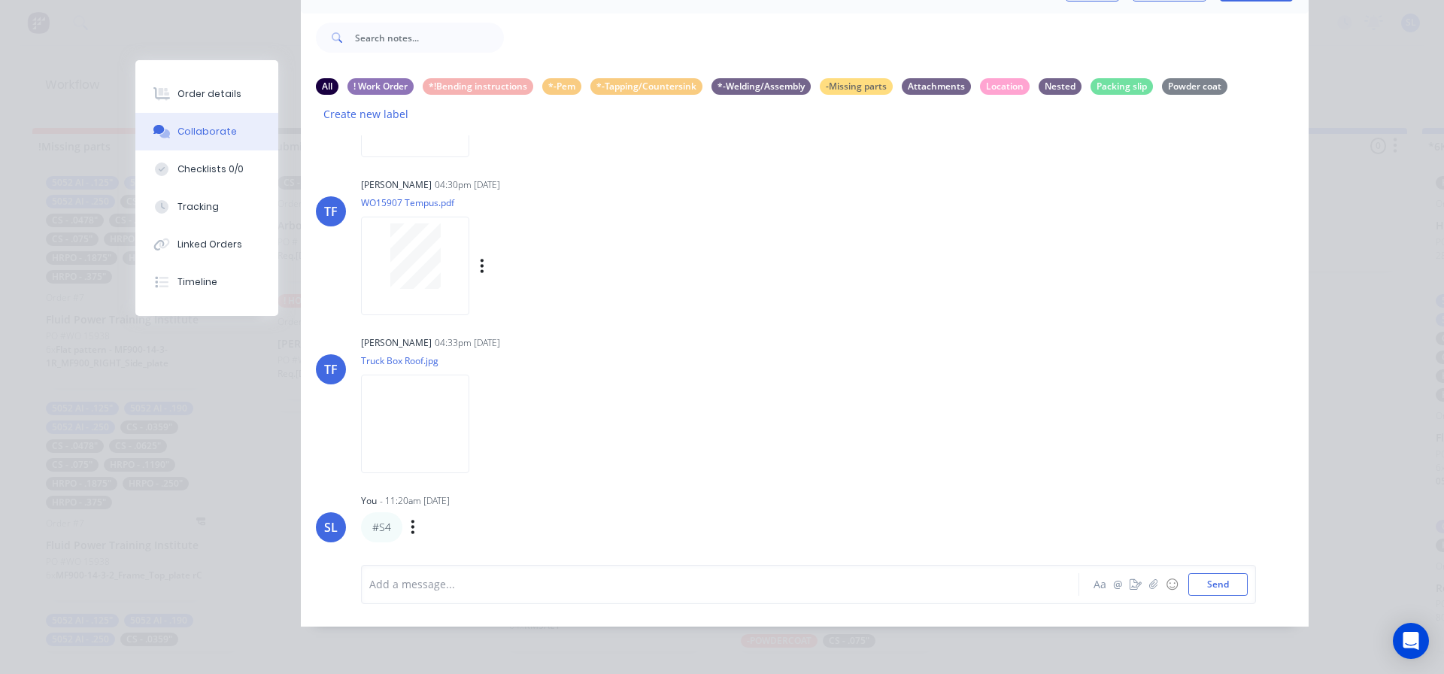
scroll to position [131, 0]
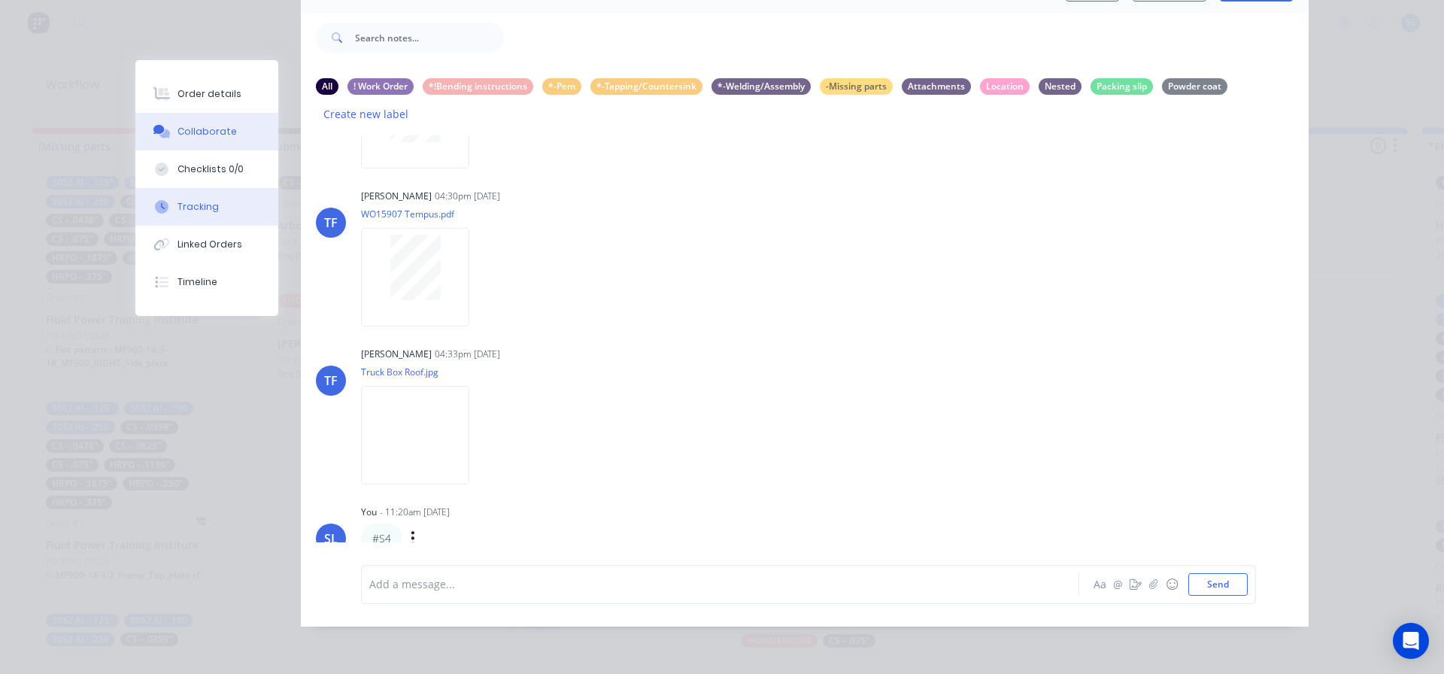
click at [184, 205] on div "Tracking" at bounding box center [198, 207] width 41 height 14
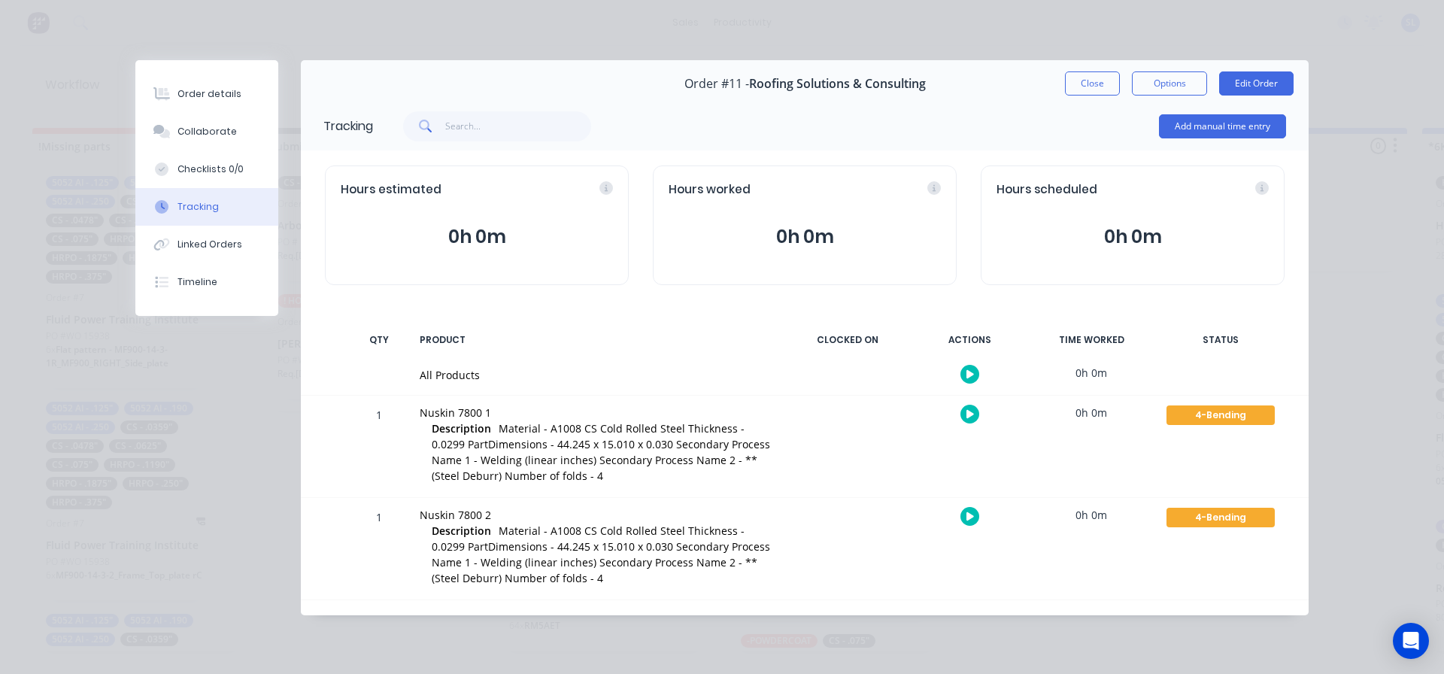
scroll to position [0, 0]
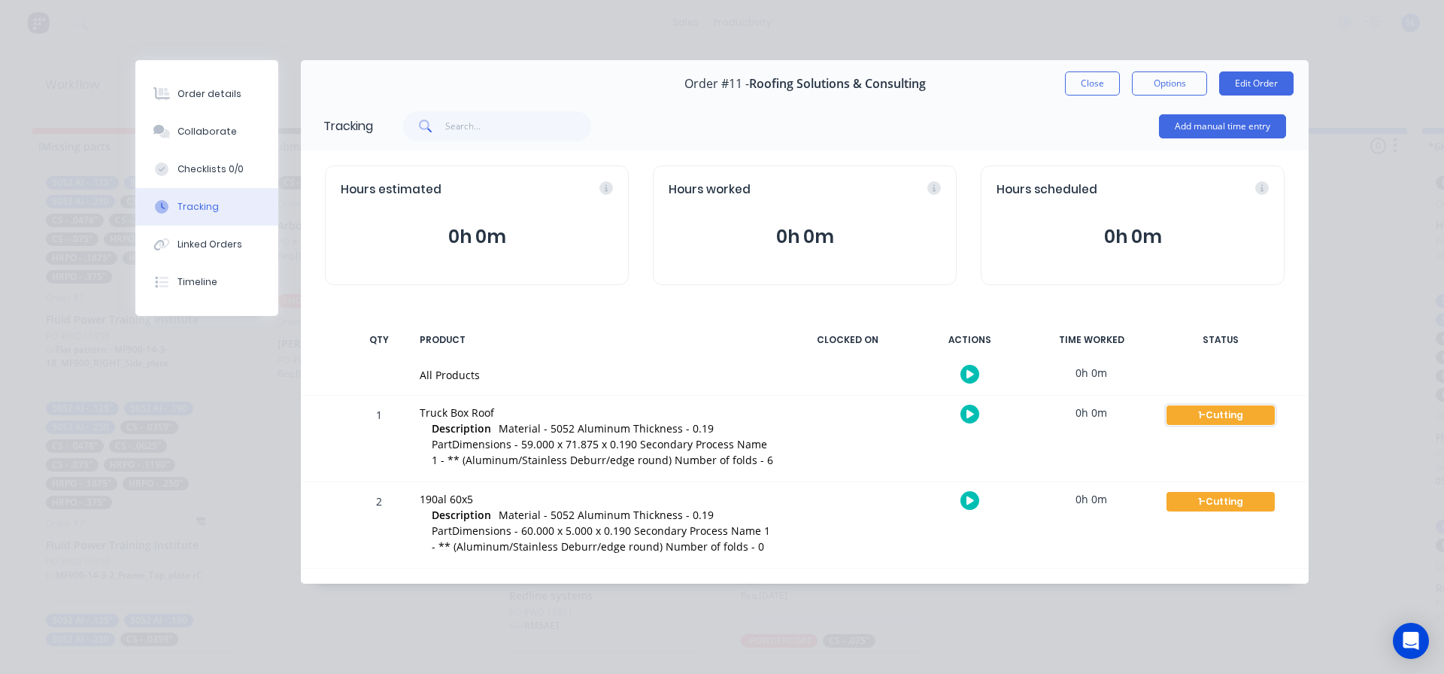
click at [1205, 415] on div "1-Cutting" at bounding box center [1221, 415] width 108 height 20
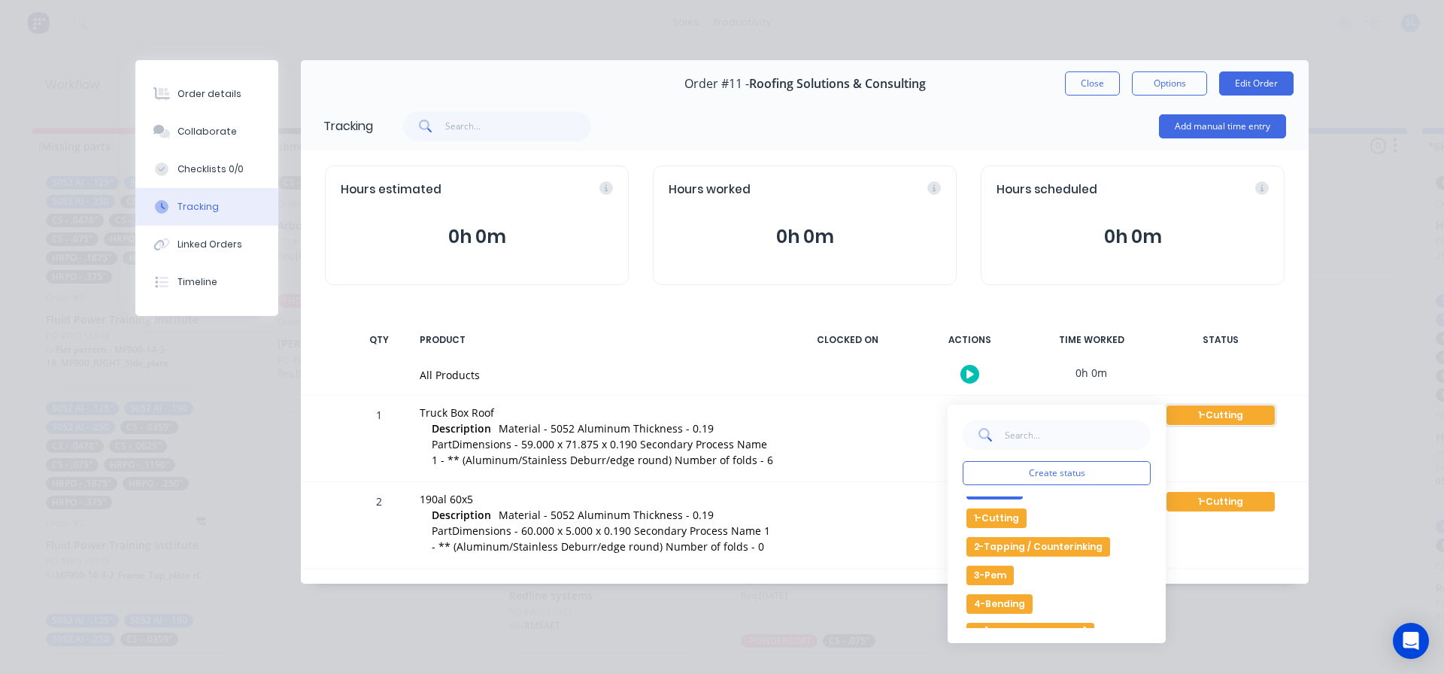
scroll to position [226, 0]
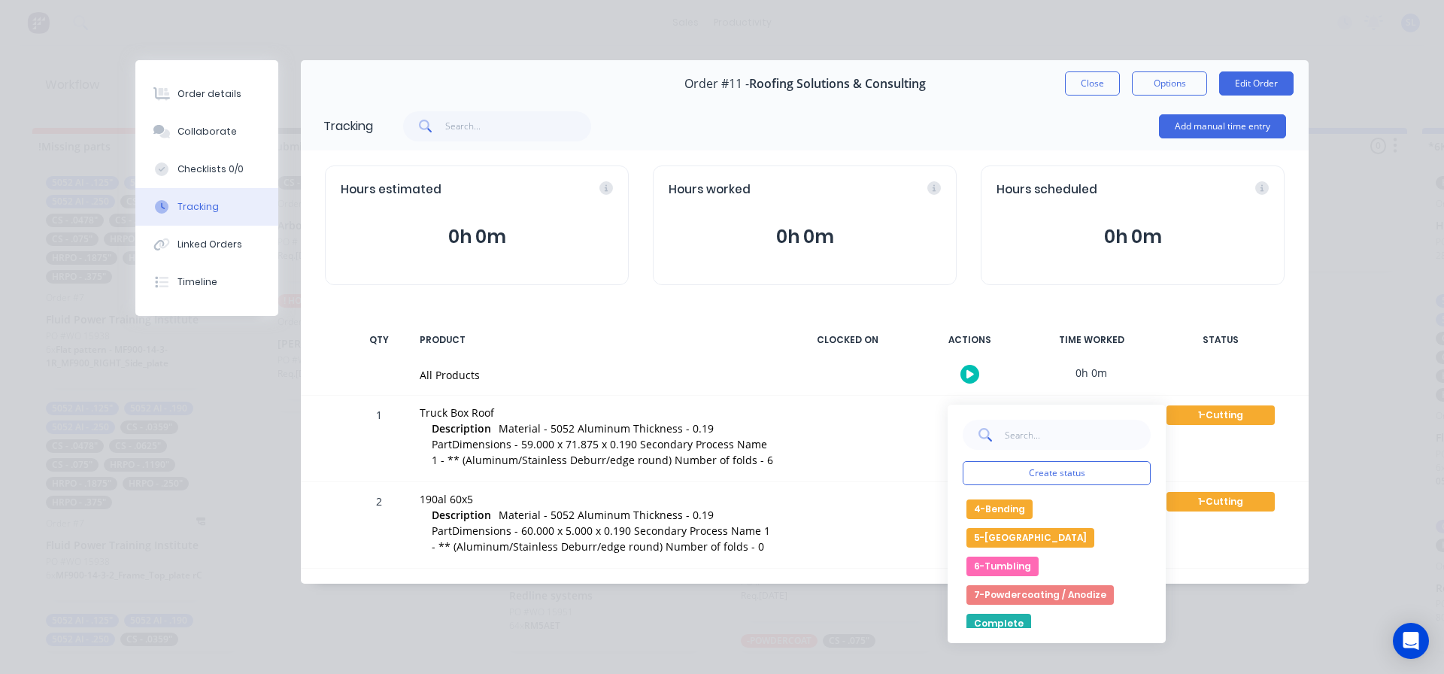
click at [1011, 509] on button "4-Bending" at bounding box center [1000, 509] width 66 height 20
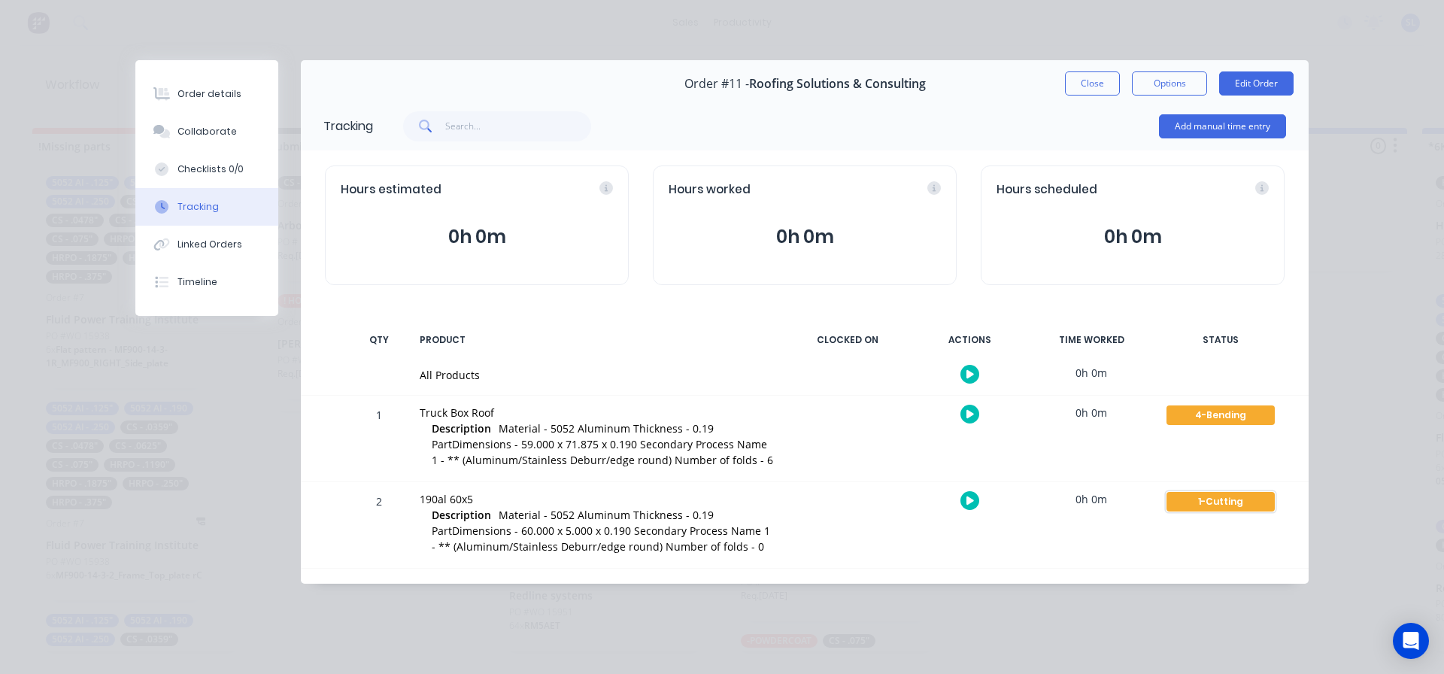
click at [1204, 500] on div "1-Cutting" at bounding box center [1221, 502] width 108 height 20
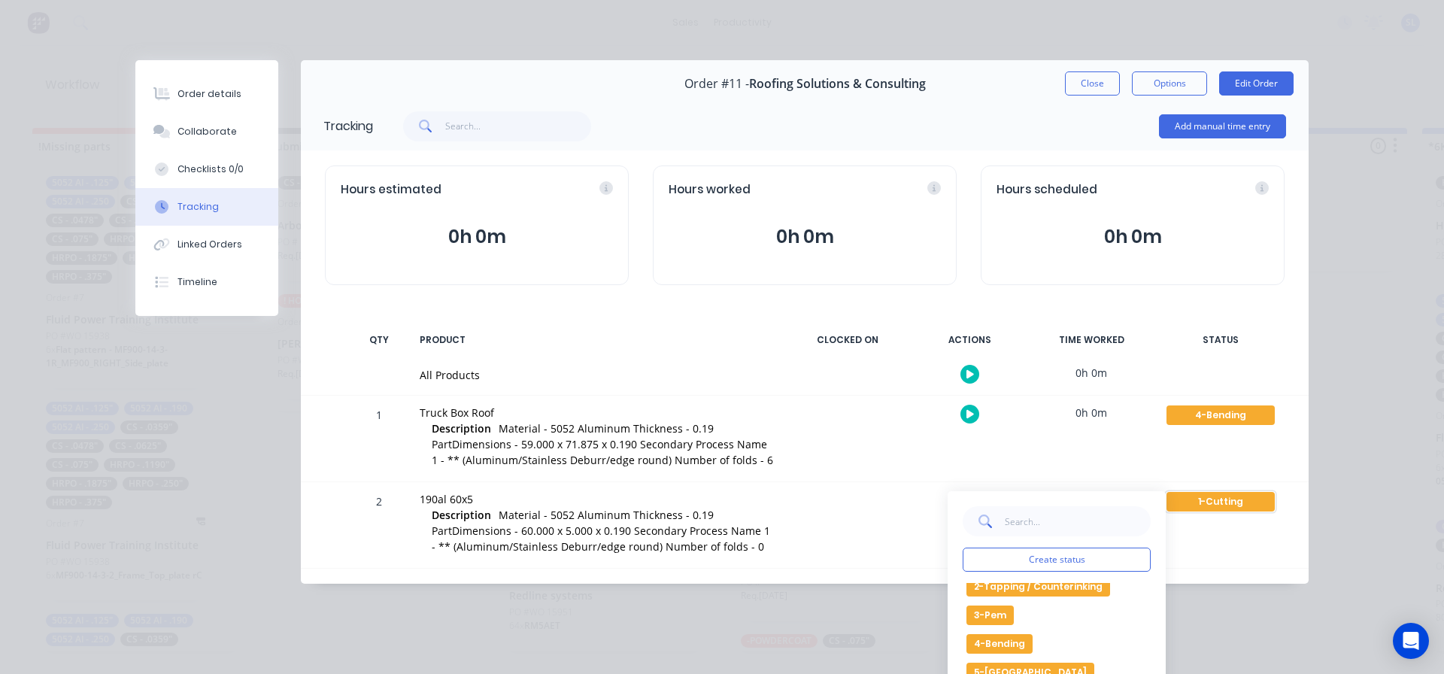
scroll to position [177, 0]
click at [994, 644] on button "4-Bending" at bounding box center [1000, 645] width 66 height 20
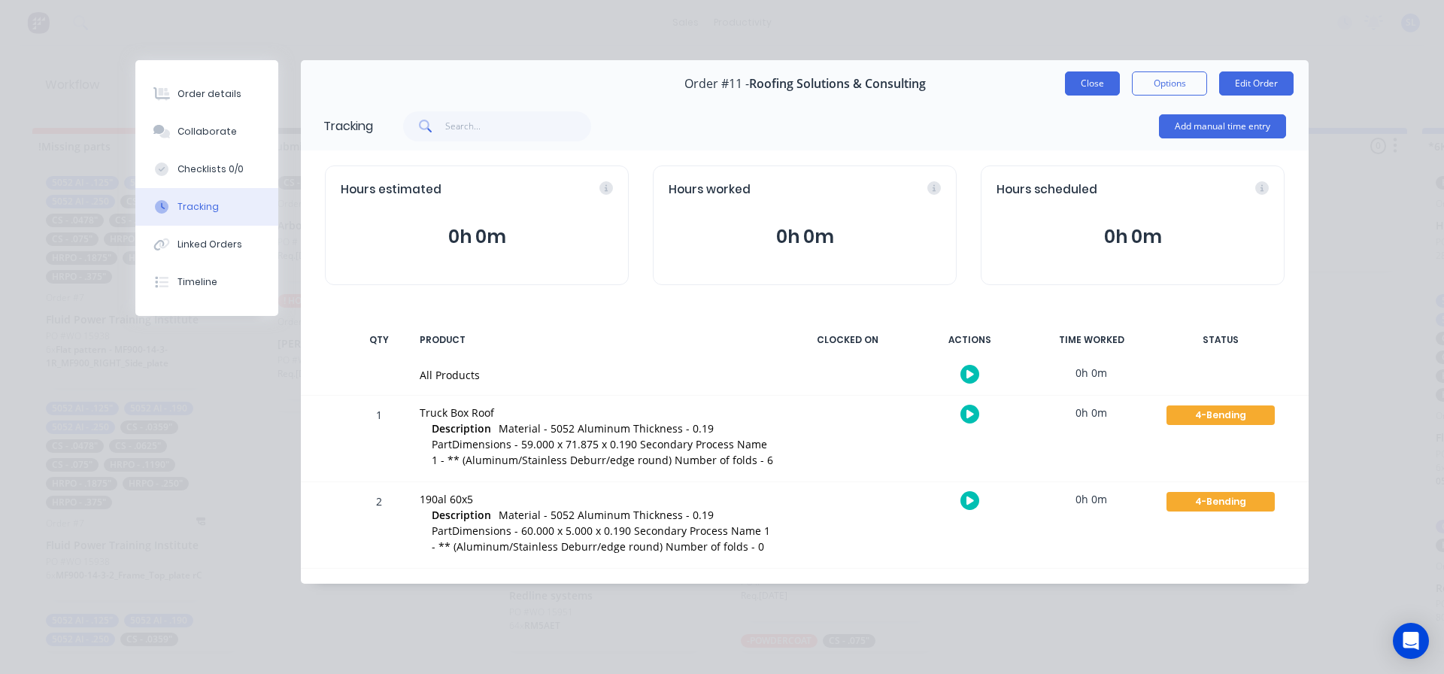
click at [1091, 80] on button "Close" at bounding box center [1092, 83] width 55 height 24
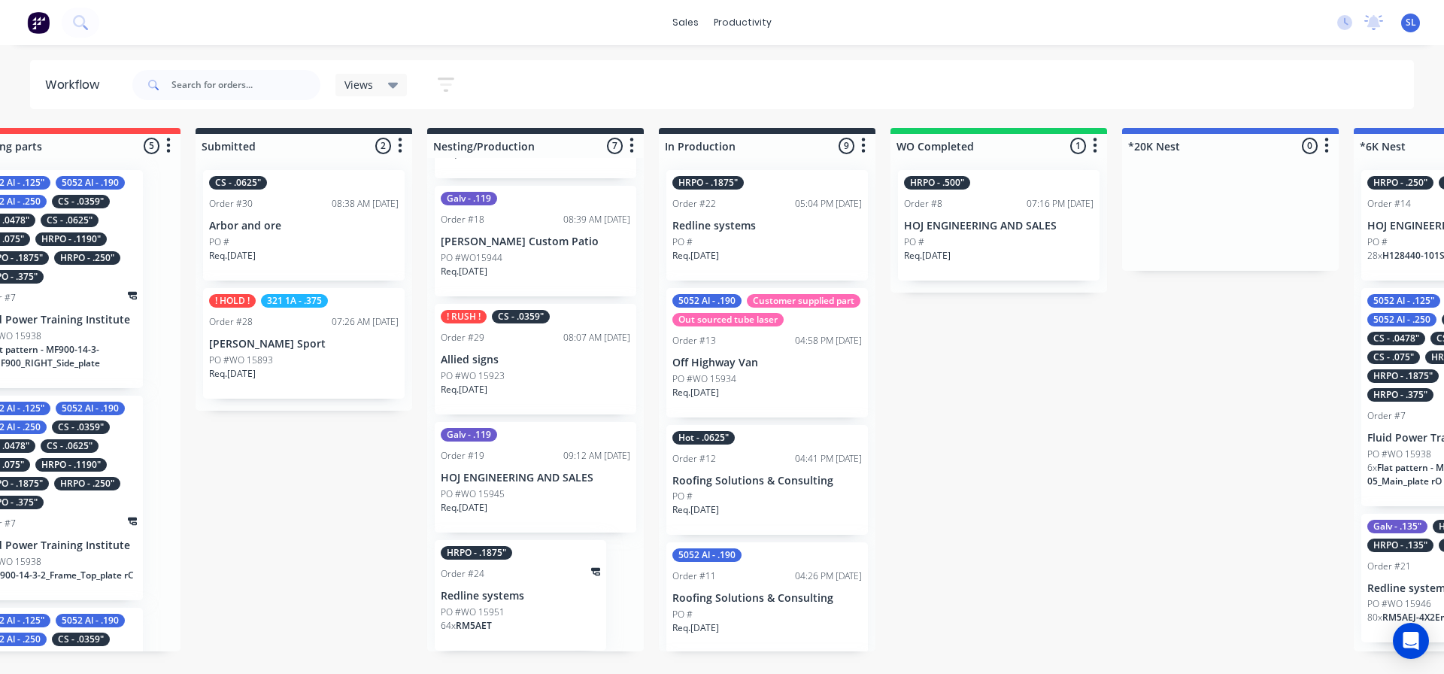
scroll to position [0, 0]
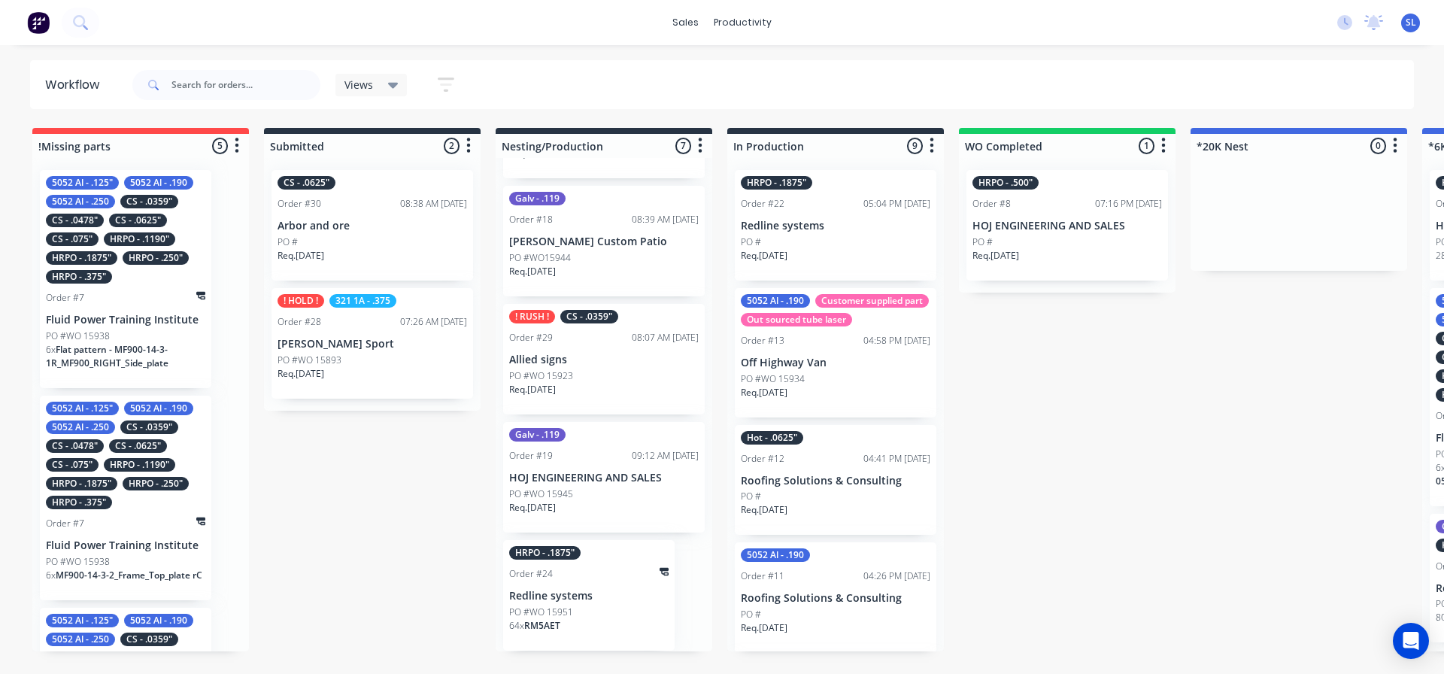
click at [824, 605] on p "Roofing Solutions & Consulting" at bounding box center [836, 598] width 190 height 13
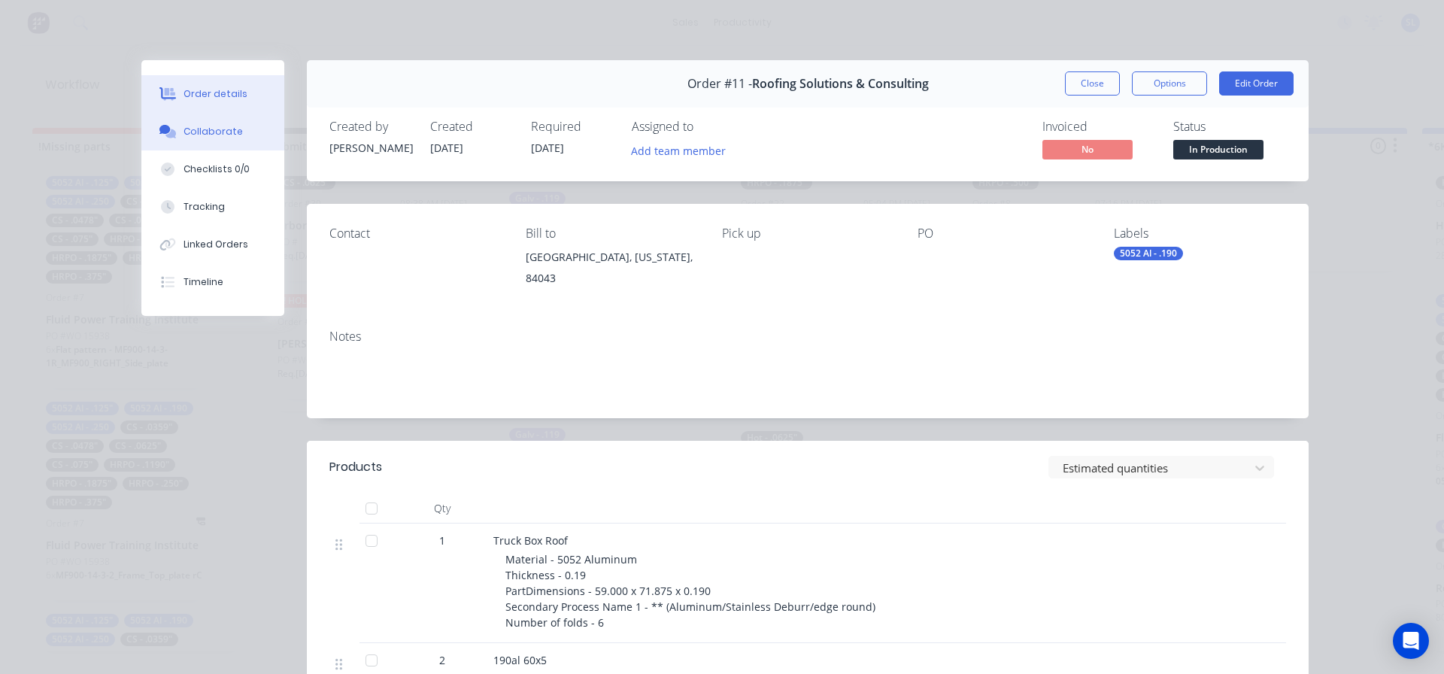
click at [212, 126] on div "Collaborate" at bounding box center [213, 132] width 59 height 14
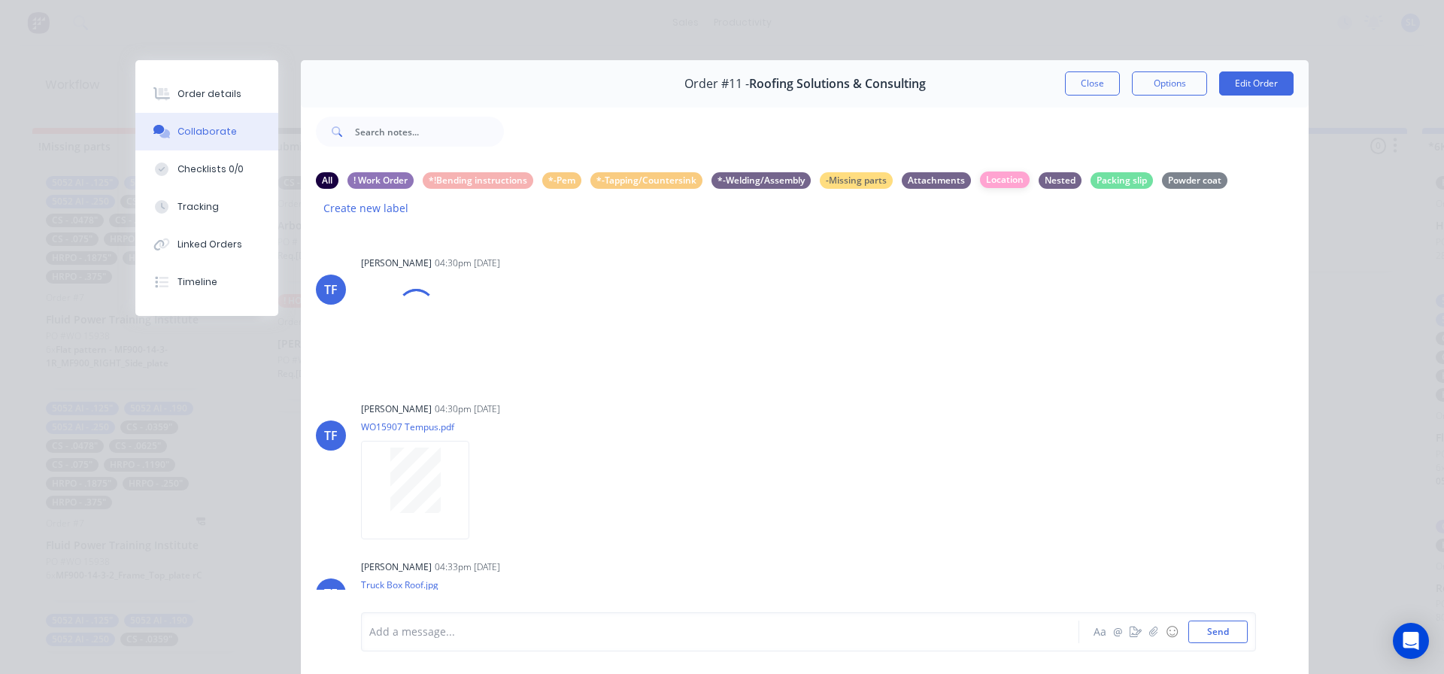
click at [1000, 179] on div "Location" at bounding box center [1005, 180] width 50 height 17
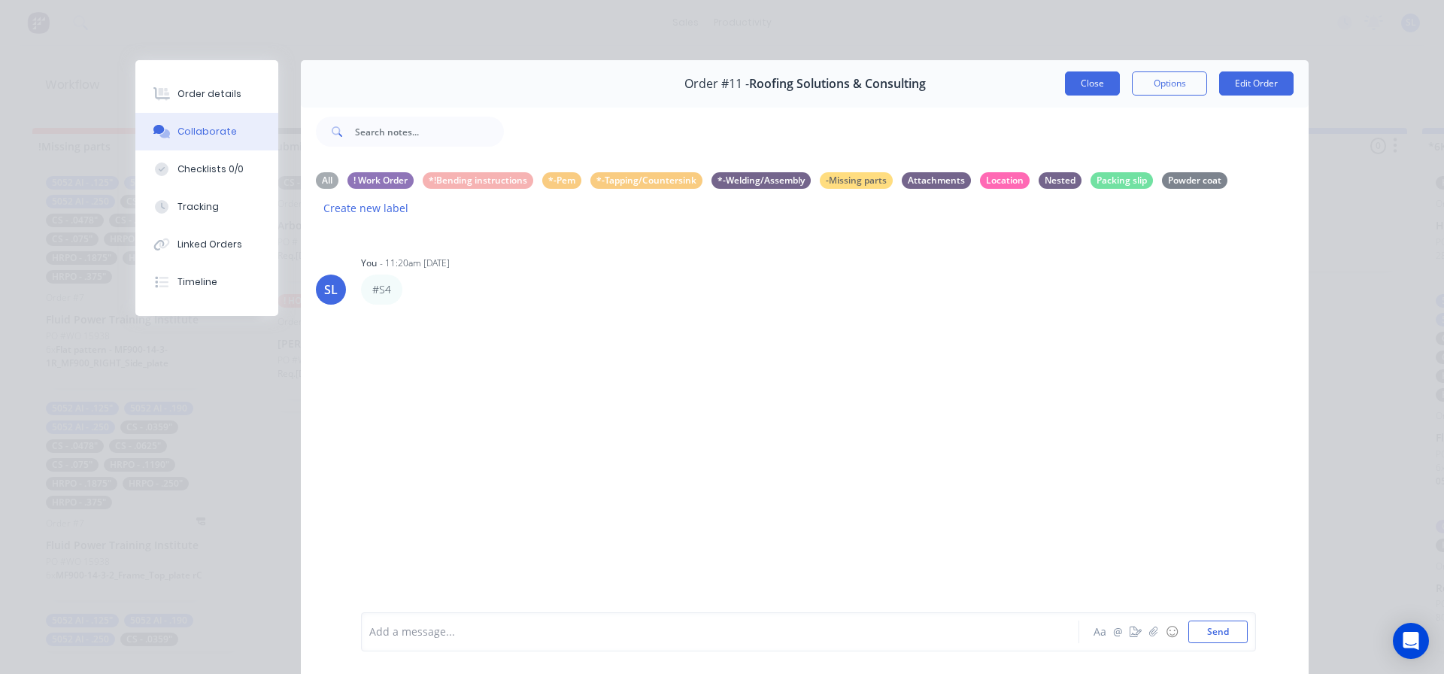
click at [1091, 80] on button "Close" at bounding box center [1092, 83] width 55 height 24
